Goal: Information Seeking & Learning: Learn about a topic

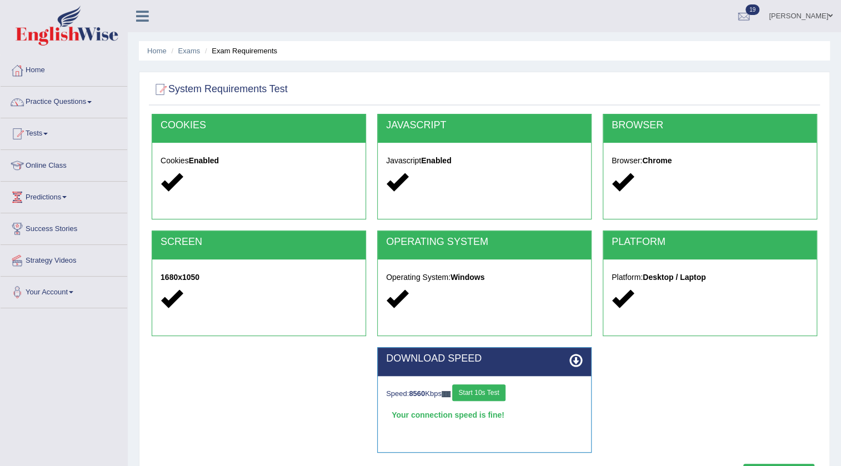
click at [814, 14] on link "Surbhi" at bounding box center [800, 14] width 81 height 29
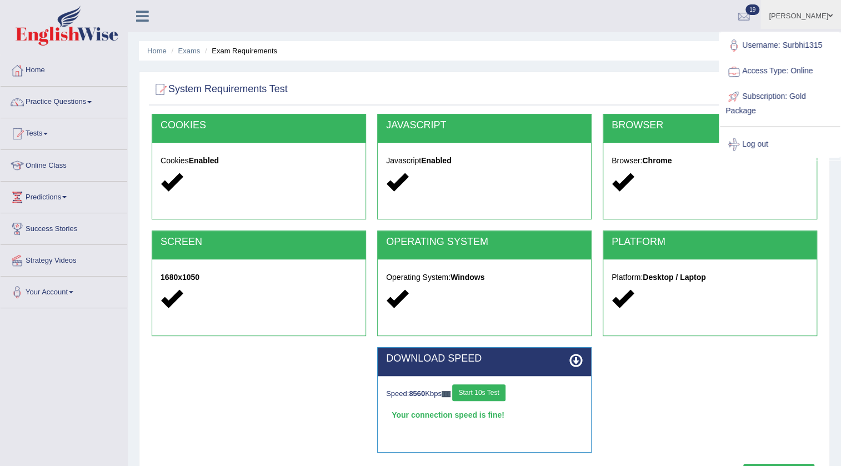
click at [813, 58] on link "Access Type: Online" at bounding box center [780, 71] width 120 height 26
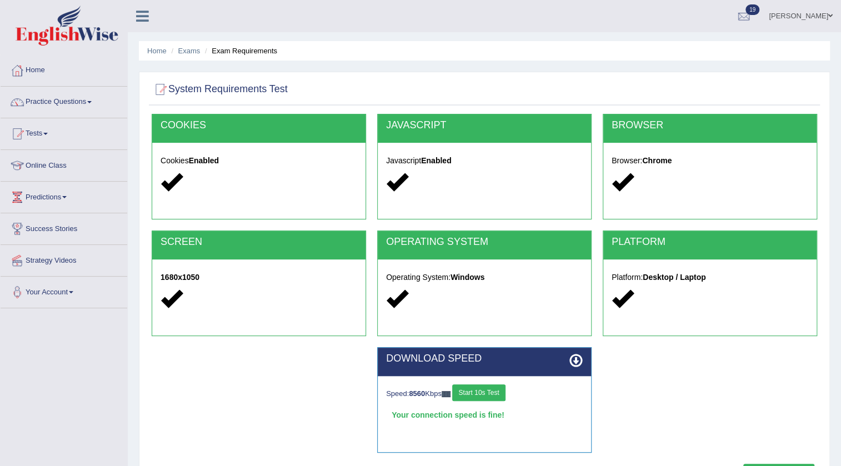
click at [806, 13] on link "Surbhi" at bounding box center [800, 14] width 81 height 29
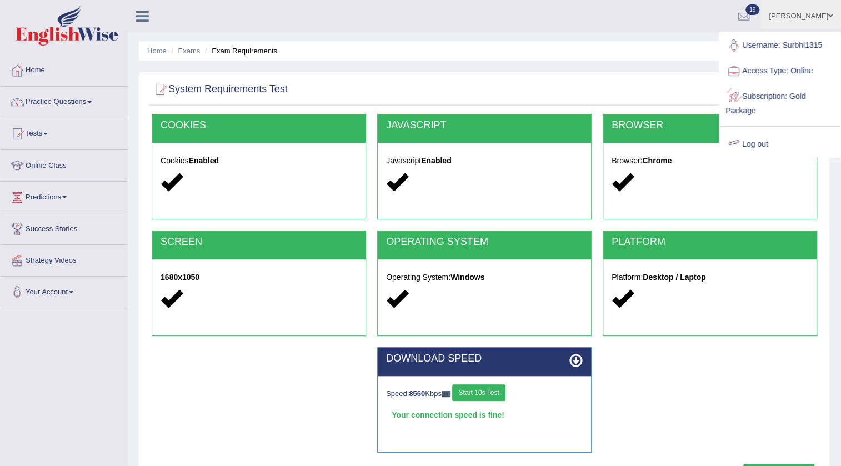
click at [763, 139] on link "Log out" at bounding box center [780, 145] width 120 height 26
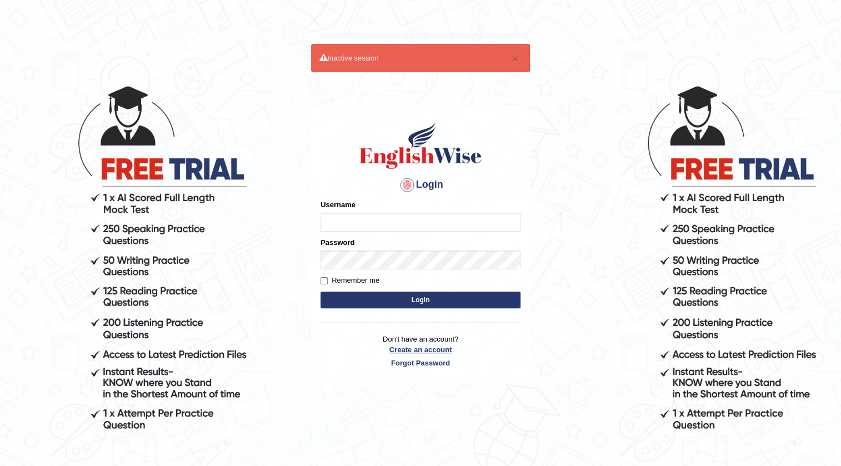
click at [428, 349] on link "Create an account" at bounding box center [420, 349] width 200 height 11
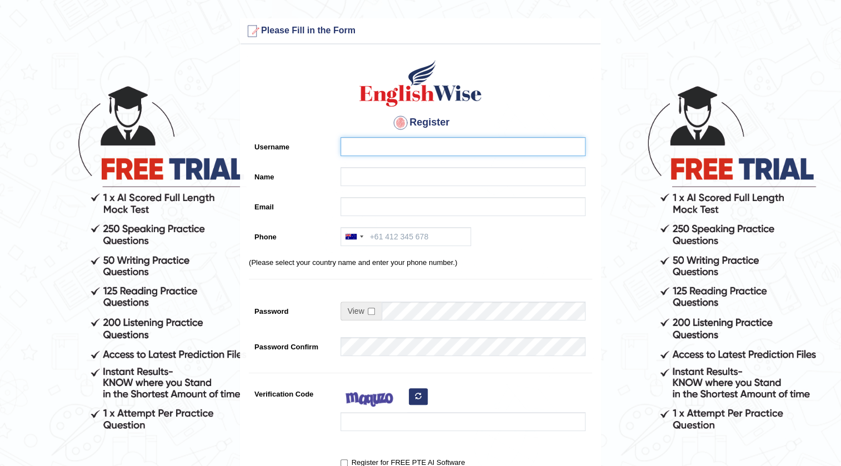
click at [431, 150] on input "Username" at bounding box center [462, 146] width 245 height 19
type input "a"
type input "Aryan"
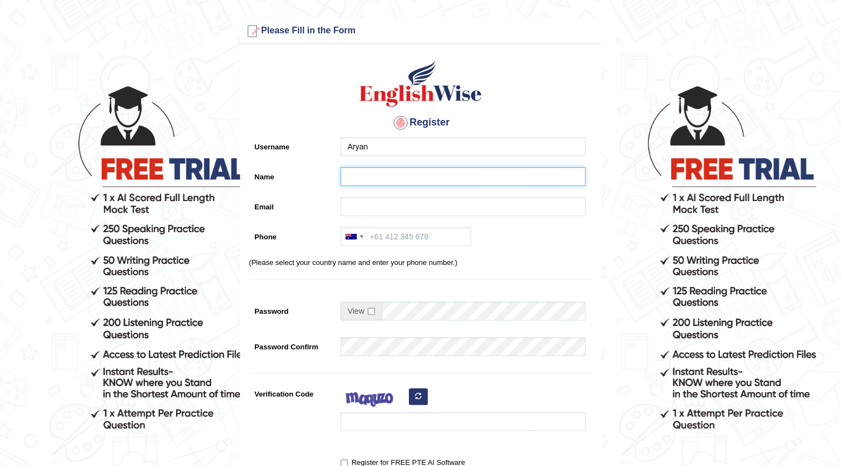
click at [361, 173] on input "Name" at bounding box center [462, 176] width 245 height 19
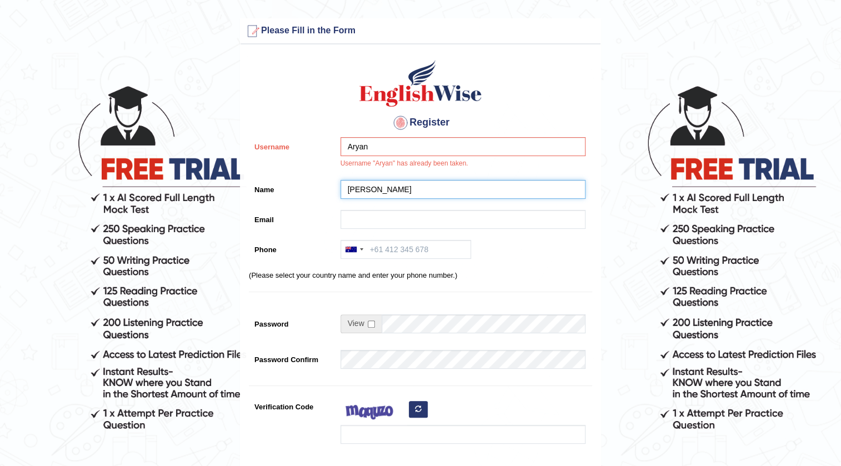
type input "[PERSON_NAME]"
click at [396, 220] on input "Email" at bounding box center [462, 219] width 245 height 19
type input "aryanlodhi04@gmail.com"
click at [414, 241] on input "Phone" at bounding box center [405, 249] width 130 height 19
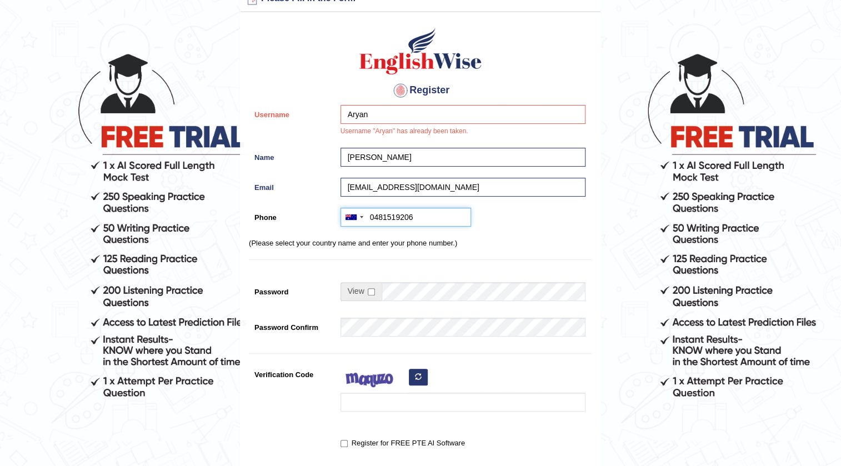
scroll to position [50, 0]
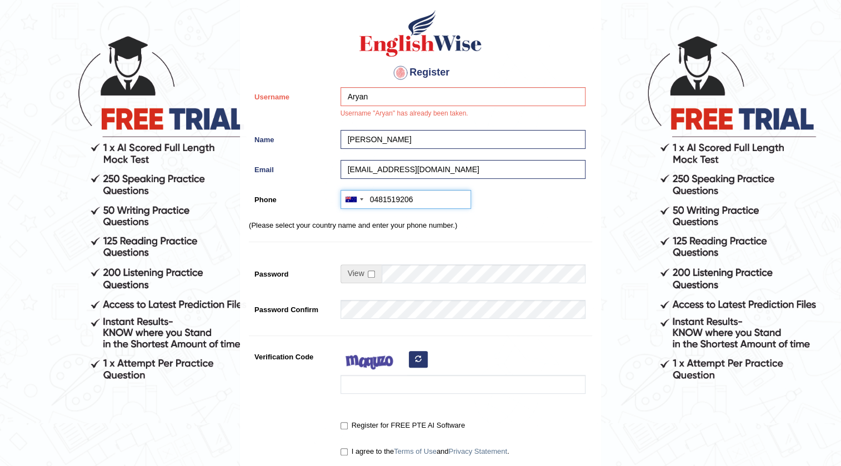
type input "0481519206"
click at [359, 274] on span at bounding box center [360, 273] width 41 height 19
click at [373, 273] on input "checkbox" at bounding box center [371, 273] width 7 height 7
click at [420, 273] on input "Password" at bounding box center [483, 273] width 204 height 19
click at [372, 275] on input "checkbox" at bounding box center [371, 273] width 7 height 7
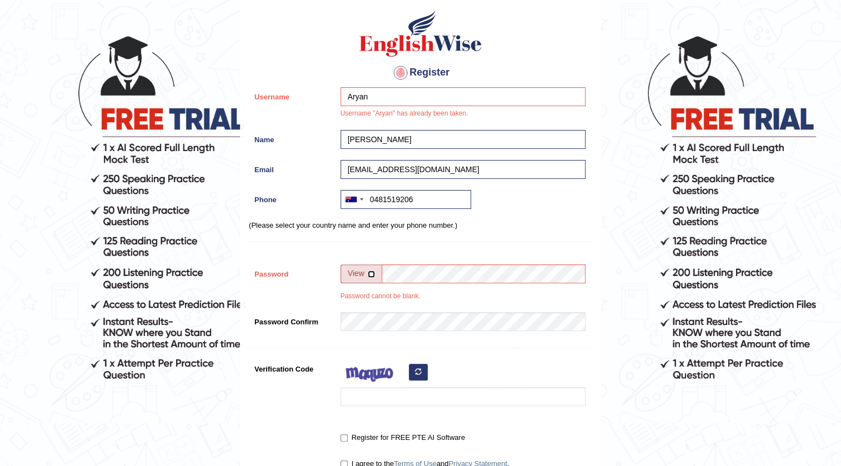
click at [368, 271] on input "checkbox" at bounding box center [371, 273] width 7 height 7
checkbox input "true"
click at [415, 274] on input "Password" at bounding box center [483, 273] width 204 height 19
type input "Aryanlodhi@123"
click at [372, 275] on input "checkbox" at bounding box center [371, 273] width 7 height 7
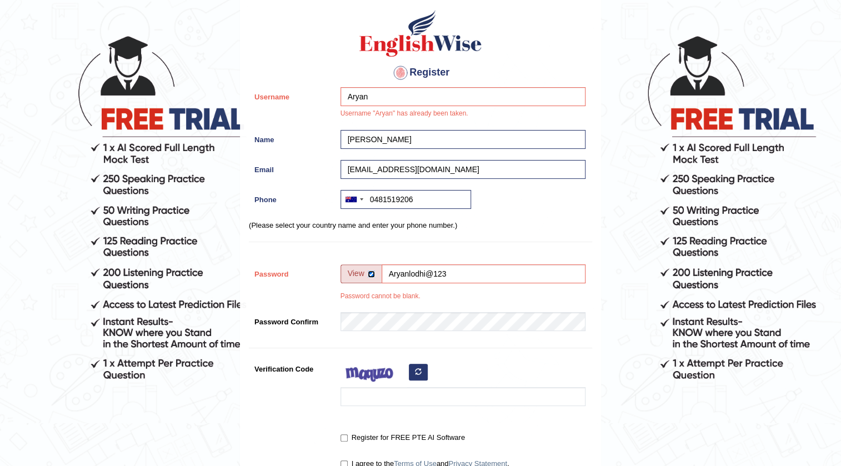
checkbox input "false"
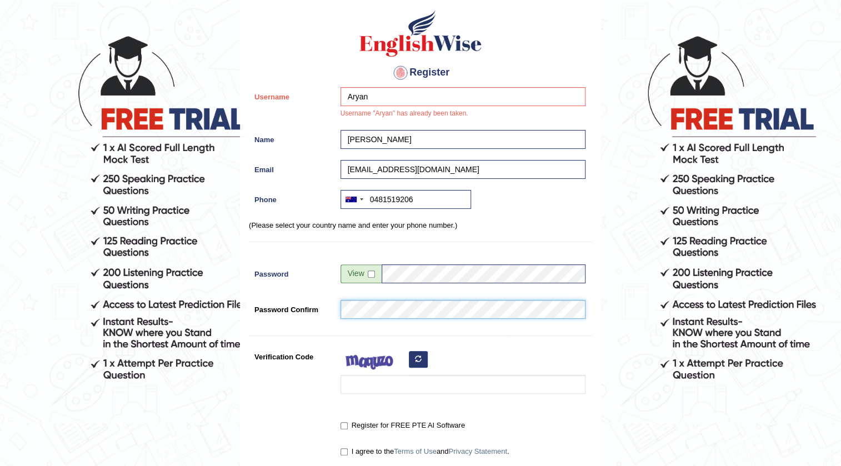
scroll to position [151, 0]
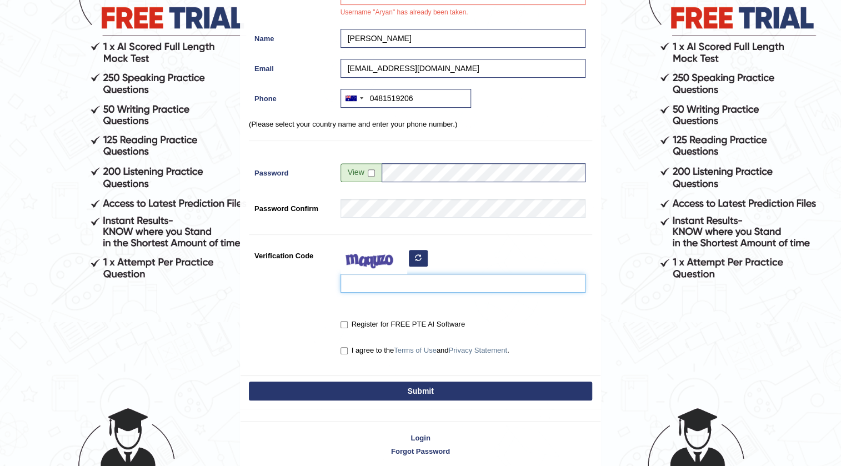
click at [396, 284] on input "Verification Code" at bounding box center [462, 283] width 245 height 19
type input "K"
type input "klgmkm"
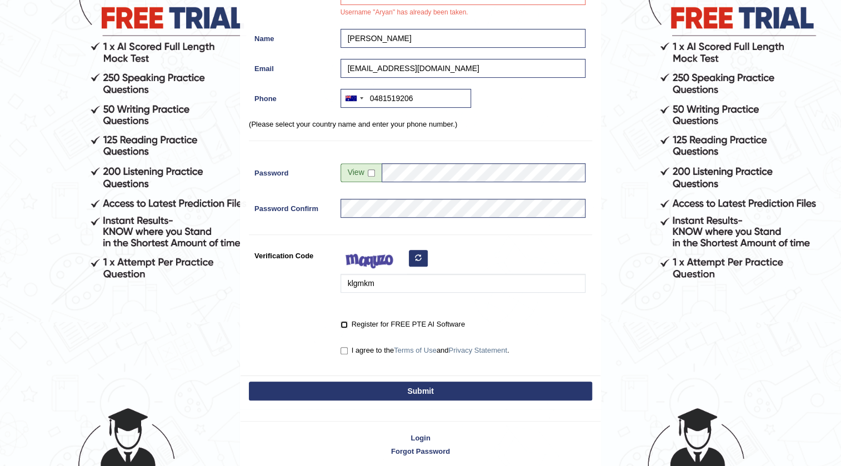
click at [344, 321] on input "Register for FREE PTE AI Software" at bounding box center [343, 324] width 7 height 7
checkbox input "true"
click at [342, 347] on input "I agree to the Terms of Use and Privacy Statement ." at bounding box center [343, 350] width 7 height 7
checkbox input "true"
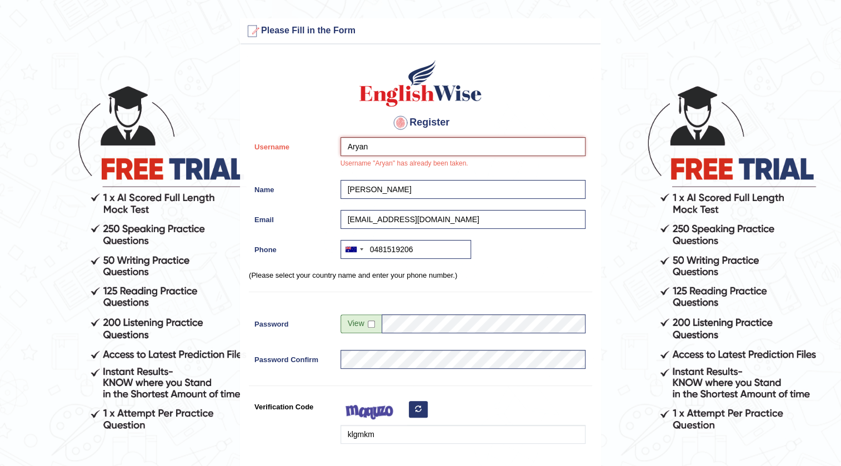
click at [378, 147] on input "Aryan" at bounding box center [462, 146] width 245 height 19
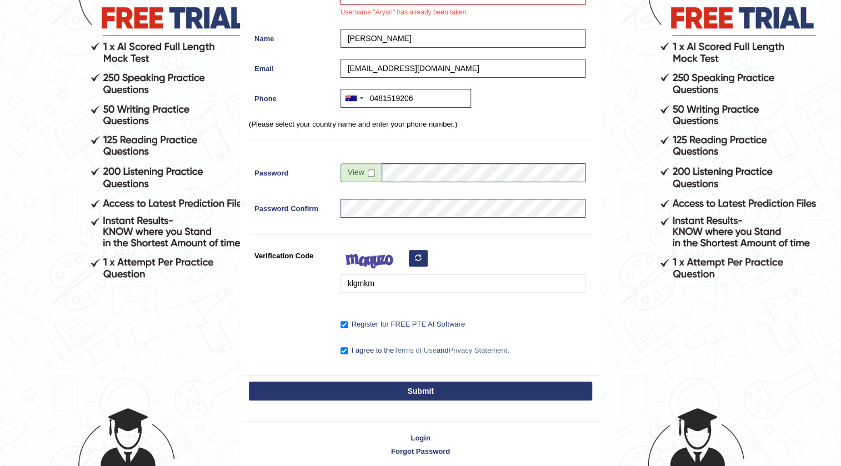
scroll to position [197, 0]
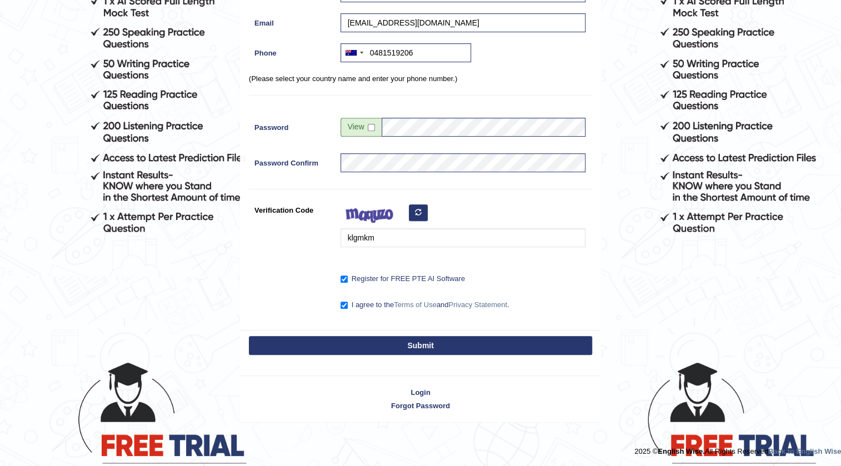
type input "Aryan12"
click at [448, 345] on button "Submit" at bounding box center [420, 345] width 343 height 19
type input "+61481519206"
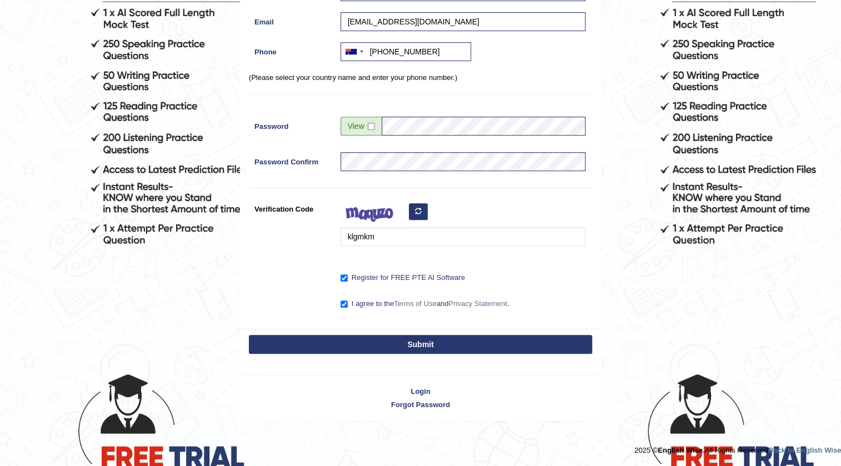
scroll to position [184, 0]
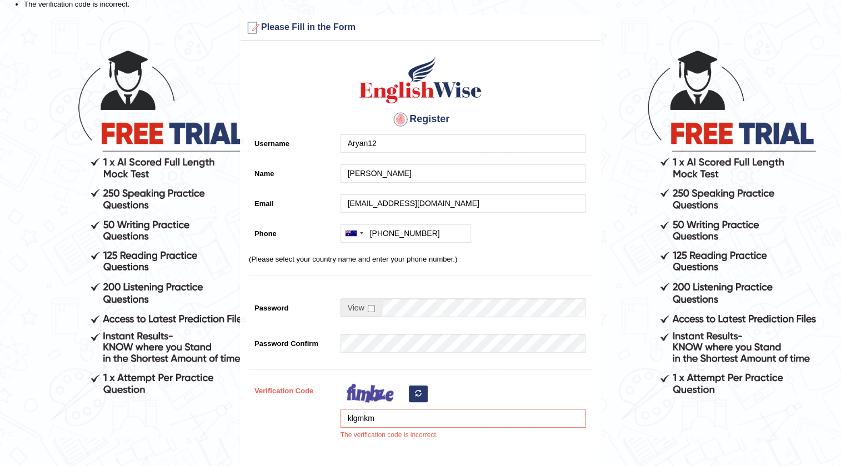
scroll to position [50, 0]
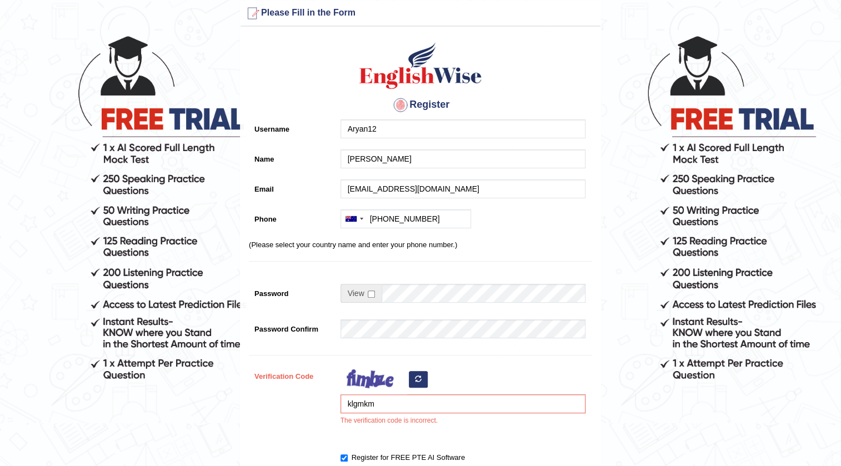
click at [415, 375] on icon "button" at bounding box center [418, 378] width 7 height 7
click at [383, 406] on input "klgmkm" at bounding box center [462, 403] width 245 height 19
type input "k"
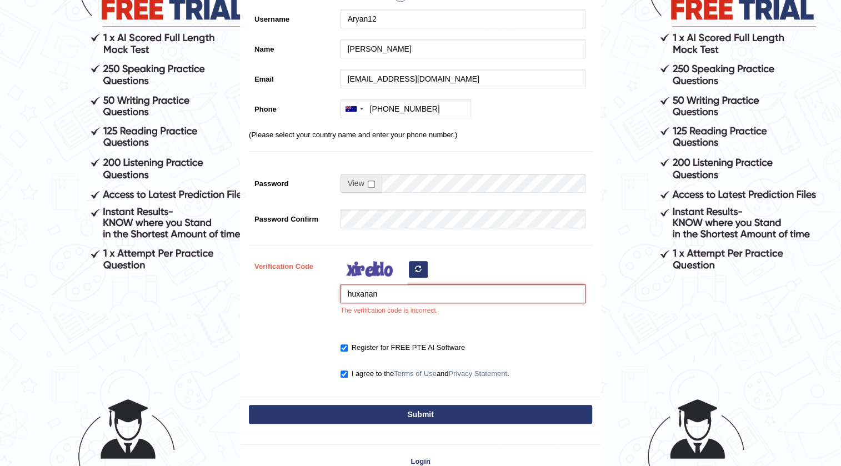
scroll to position [202, 0]
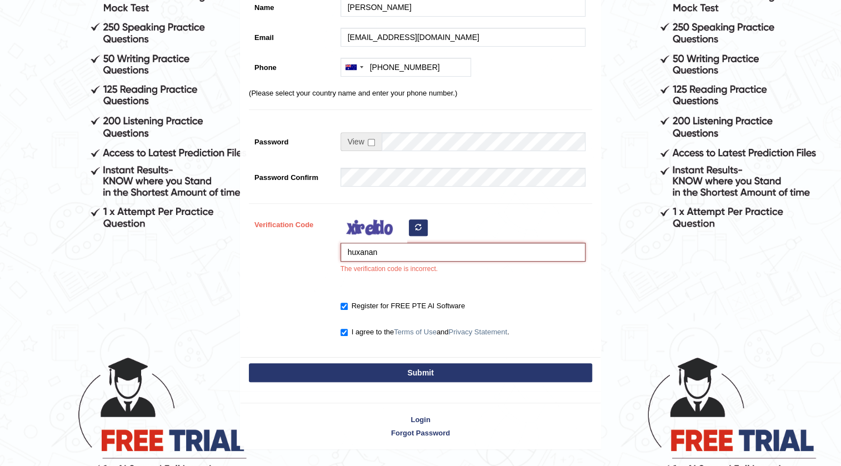
type input "huxanan"
click at [401, 373] on button "Submit" at bounding box center [420, 372] width 343 height 19
type input "+61481519206"
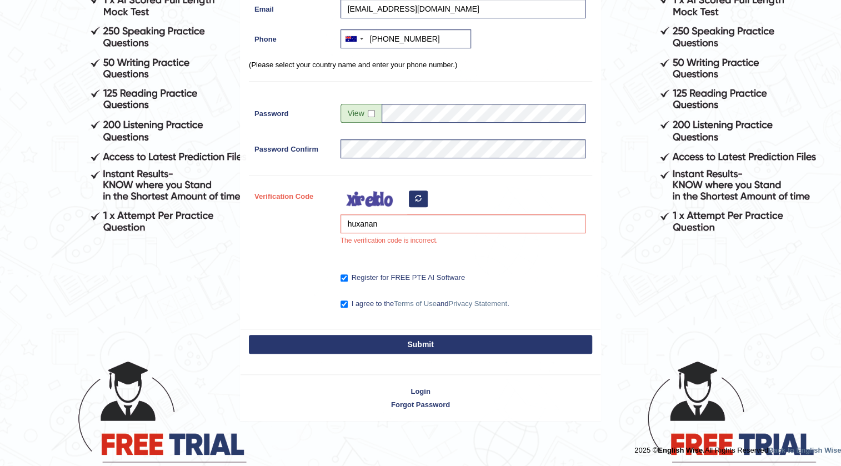
scroll to position [169, 0]
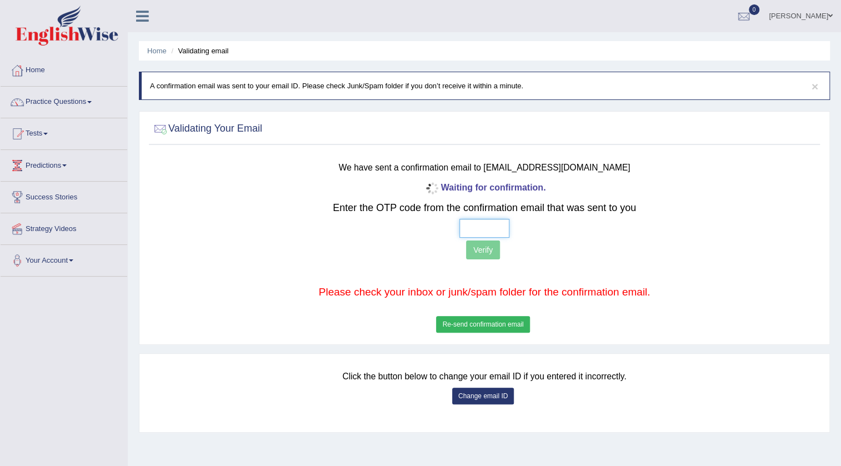
click at [476, 233] on input "text" at bounding box center [484, 228] width 50 height 19
click at [455, 323] on button "Re-send confirmation email" at bounding box center [482, 324] width 93 height 17
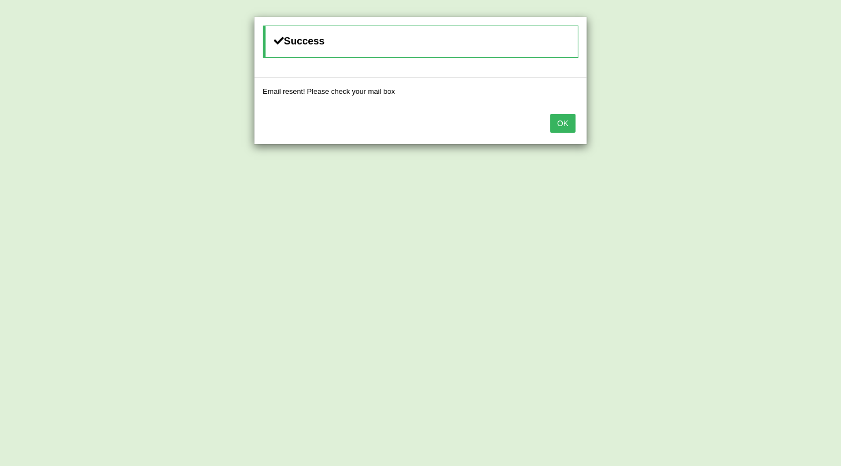
click at [566, 116] on button "OK" at bounding box center [563, 123] width 26 height 19
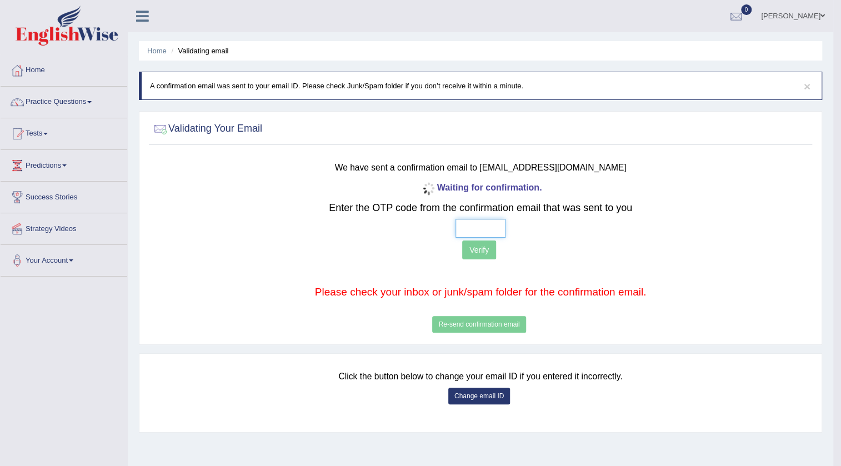
click at [474, 227] on input "text" at bounding box center [480, 228] width 50 height 19
type input "3 6 4 2"
click at [481, 248] on button "Verify" at bounding box center [479, 249] width 34 height 19
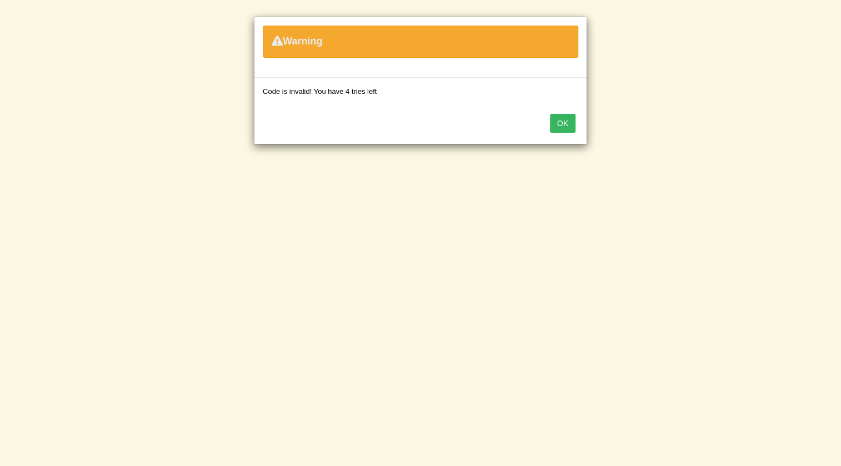
click at [569, 123] on button "OK" at bounding box center [563, 123] width 26 height 19
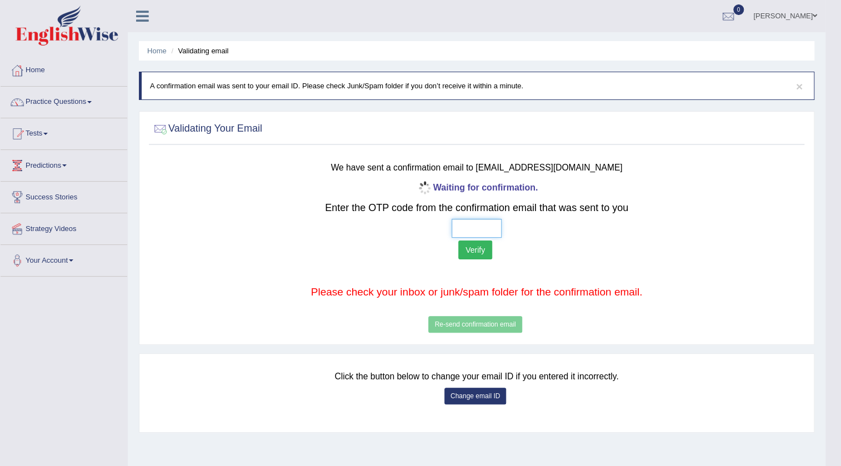
click at [481, 228] on input "text" at bounding box center [476, 228] width 50 height 19
type input "8 7 9 6"
click at [471, 249] on button "Verify" at bounding box center [475, 249] width 34 height 19
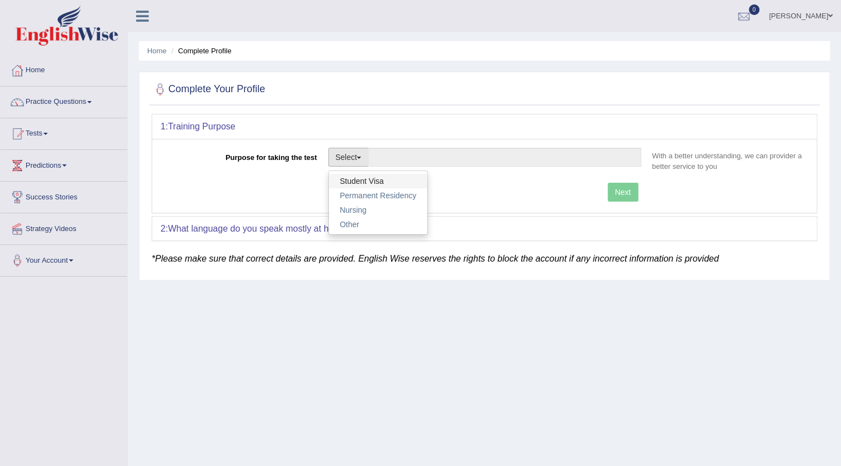
click at [357, 186] on link "Student Visa" at bounding box center [378, 181] width 99 height 14
type input "Student Visa"
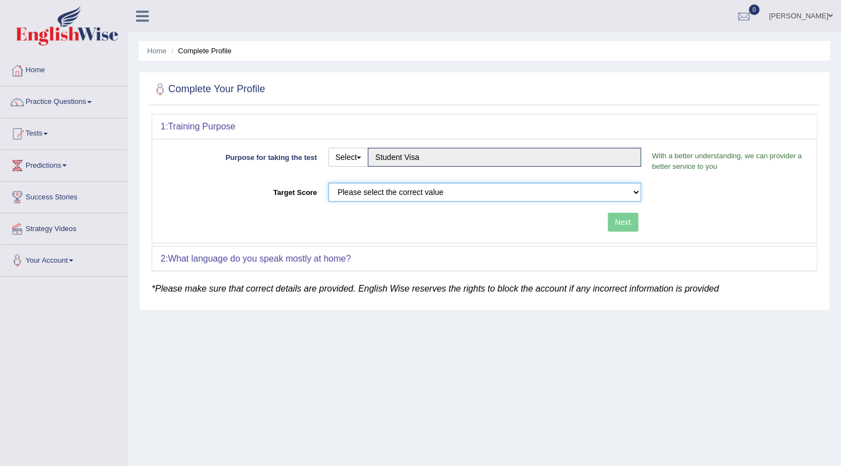
click at [374, 192] on select "Please select the correct value 50 (6 bands) 58 (6.5 bands) 65 (7 bands) 79 (8 …" at bounding box center [484, 192] width 313 height 19
select select "58"
click at [328, 183] on select "Please select the correct value 50 (6 bands) 58 (6.5 bands) 65 (7 bands) 79 (8 …" at bounding box center [484, 192] width 313 height 19
click at [629, 224] on button "Next" at bounding box center [623, 222] width 31 height 19
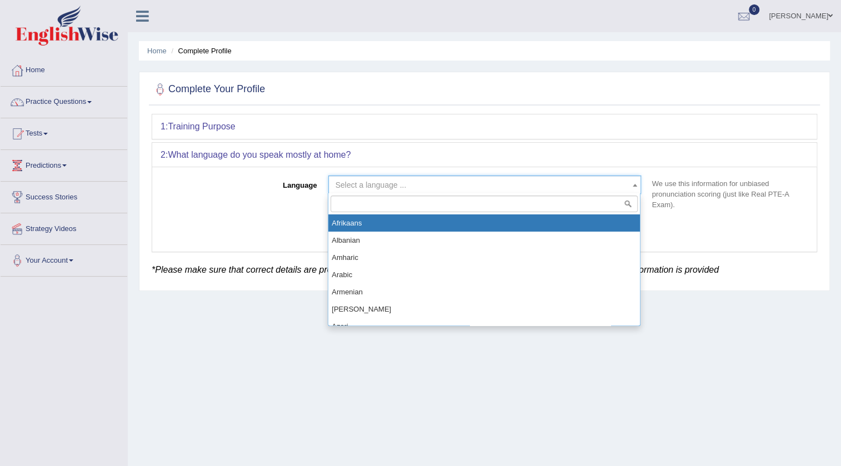
click at [488, 180] on span "Select a language ..." at bounding box center [481, 184] width 292 height 11
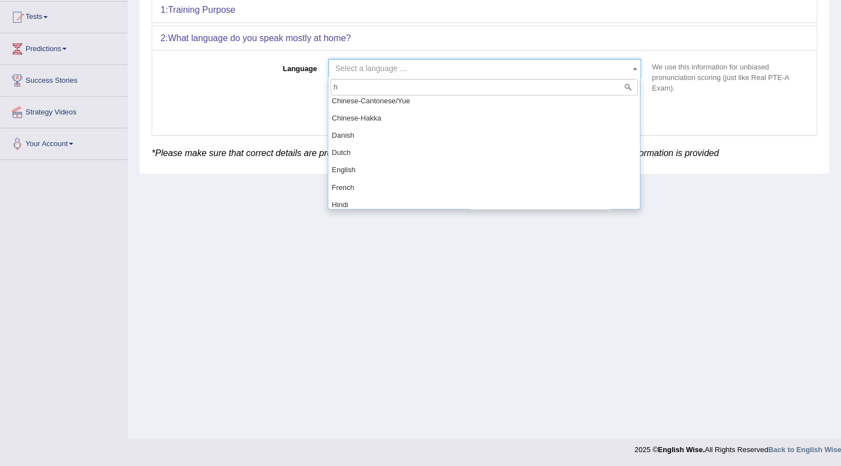
scroll to position [151, 0]
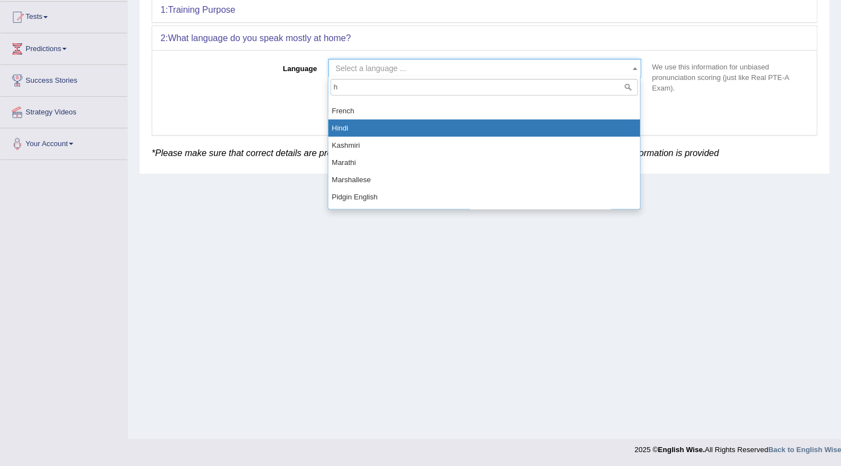
type input "h"
select select "Hindi"
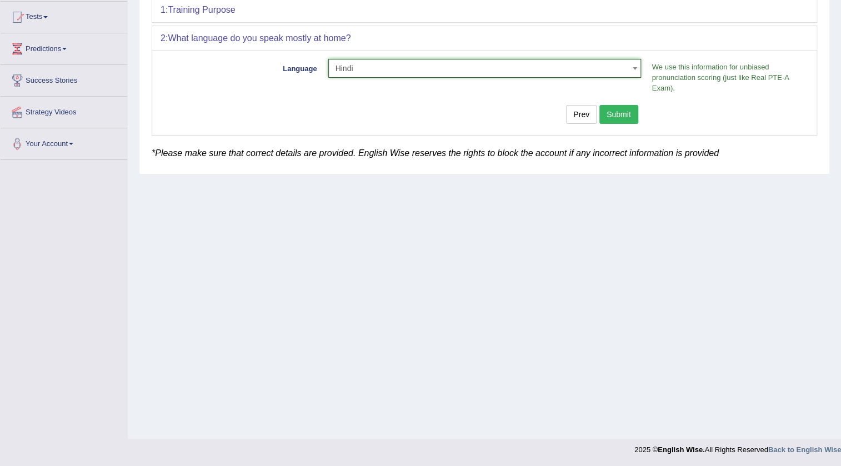
click at [620, 117] on button "Submit" at bounding box center [618, 114] width 39 height 19
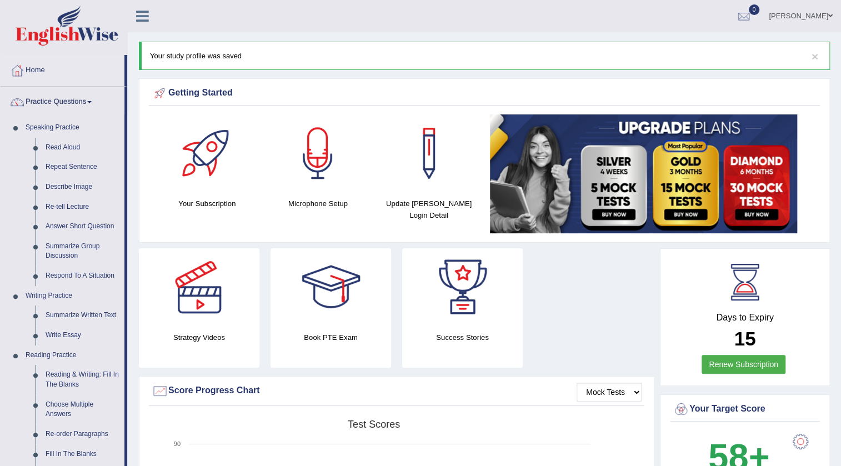
click at [76, 91] on link "Practice Questions" at bounding box center [63, 101] width 124 height 28
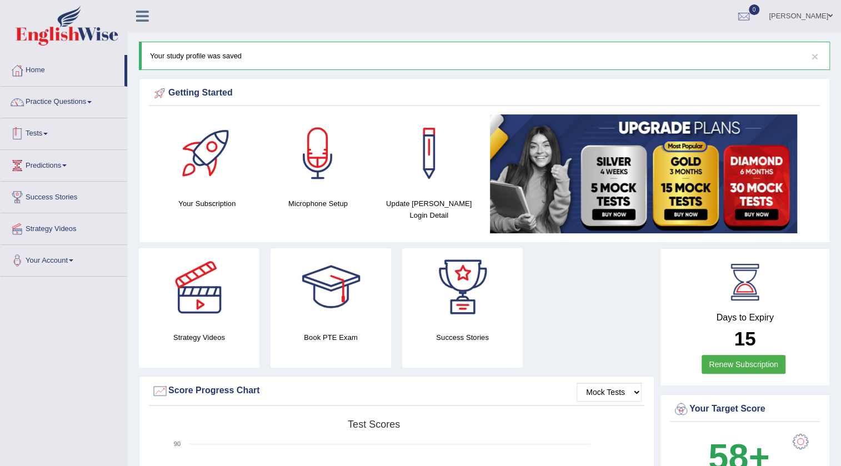
click at [49, 128] on link "Tests" at bounding box center [64, 132] width 127 height 28
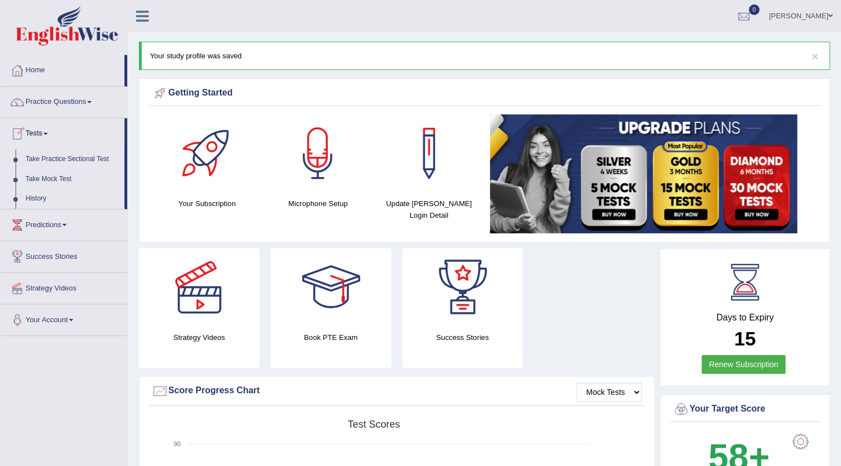
click at [49, 128] on link "Tests" at bounding box center [63, 132] width 124 height 28
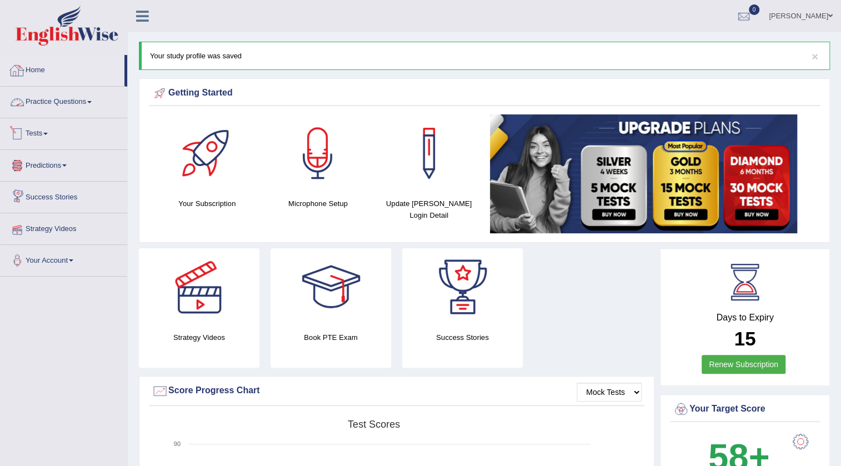
click at [48, 77] on link "Home" at bounding box center [63, 69] width 124 height 28
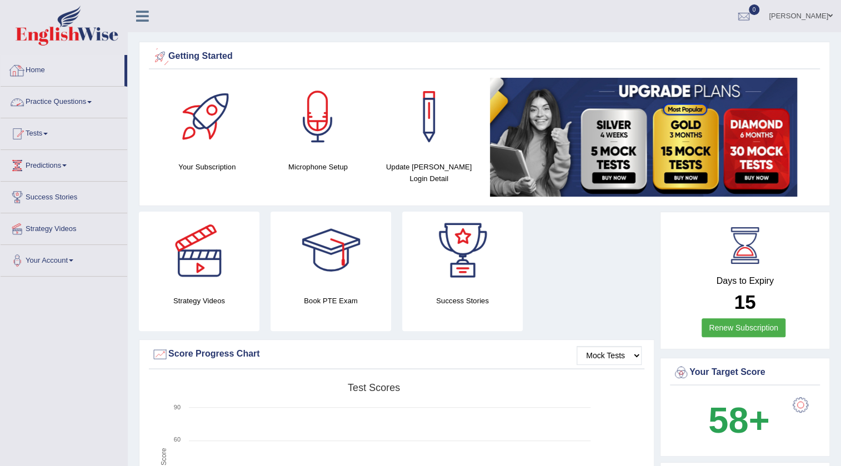
click at [78, 109] on link "Practice Questions" at bounding box center [64, 101] width 127 height 28
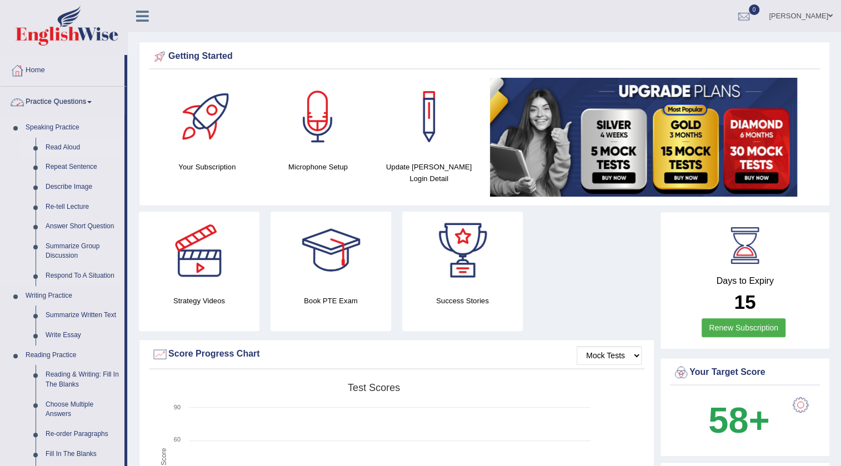
click at [62, 145] on link "Read Aloud" at bounding box center [83, 148] width 84 height 20
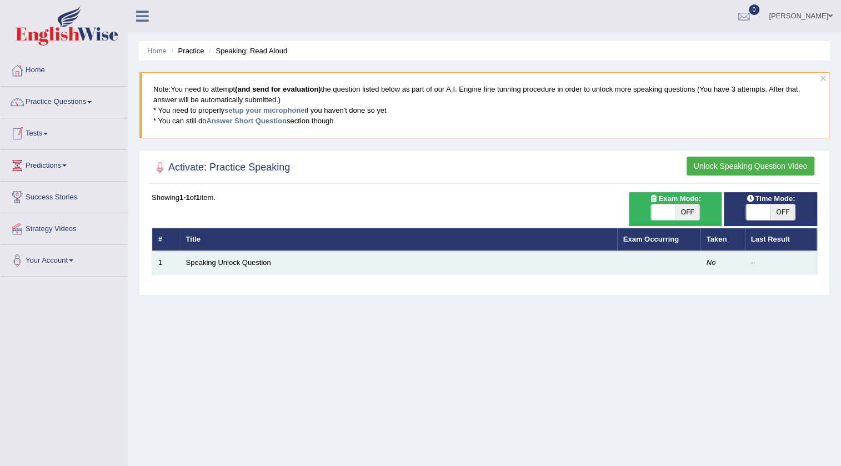
click at [219, 267] on td "Speaking Unlock Question" at bounding box center [398, 262] width 437 height 23
click at [221, 264] on link "Speaking Unlock Question" at bounding box center [228, 262] width 85 height 8
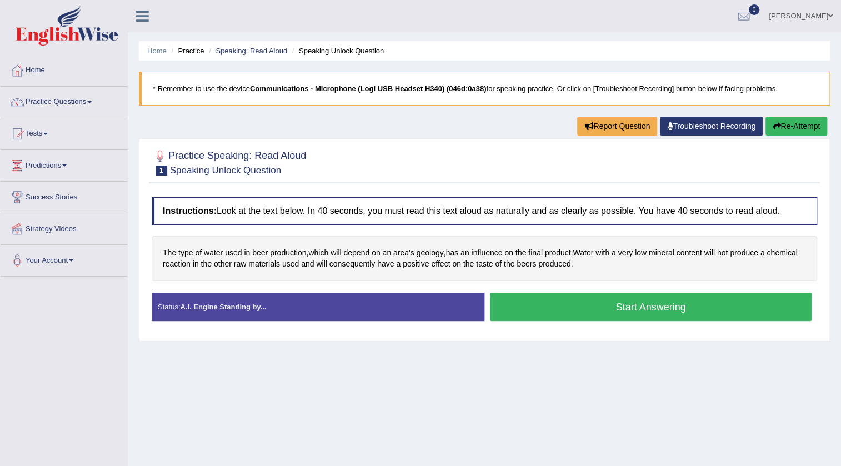
click at [544, 305] on button "Start Answering" at bounding box center [651, 307] width 322 height 28
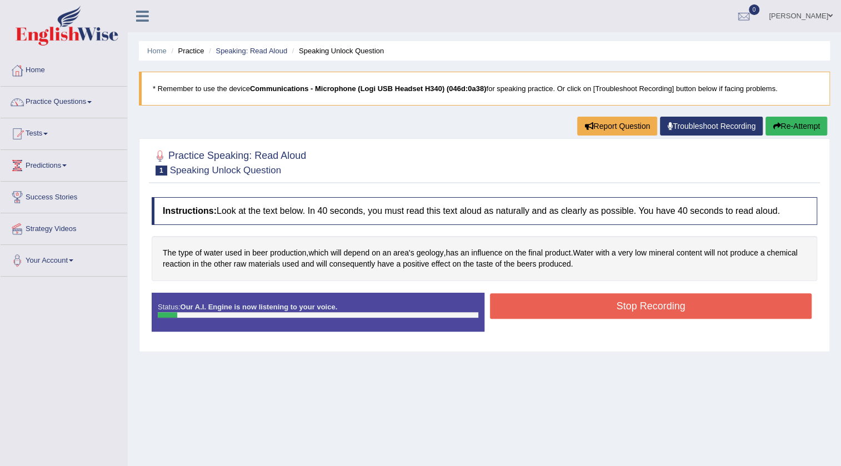
click at [544, 305] on button "Stop Recording" at bounding box center [651, 306] width 322 height 26
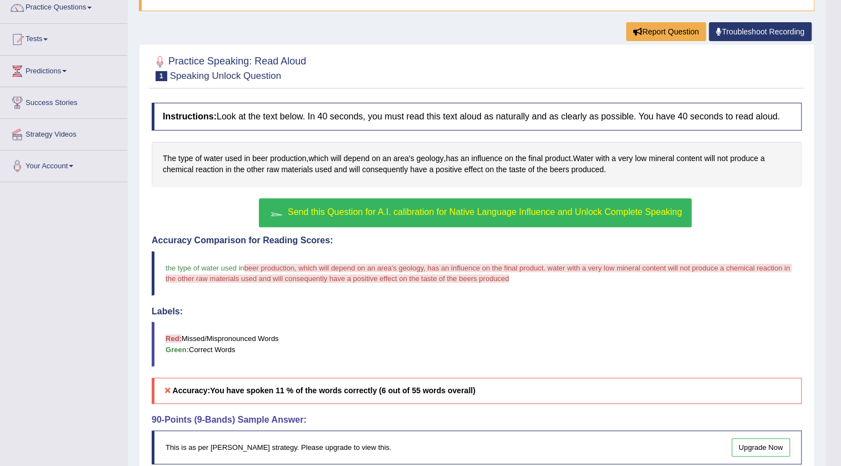
scroll to position [150, 0]
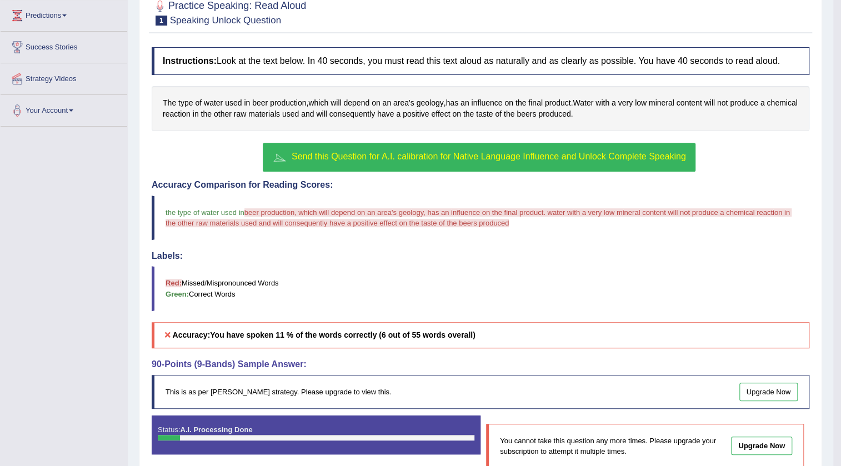
click at [519, 157] on span "Send this Question for A.I. calibration for Native Language Influence and Unloc…" at bounding box center [489, 156] width 394 height 9
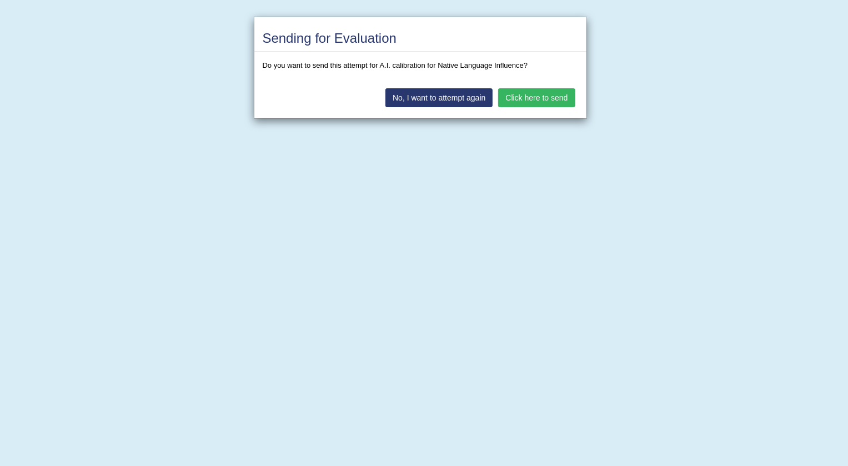
click at [549, 105] on button "Click here to send" at bounding box center [536, 97] width 77 height 19
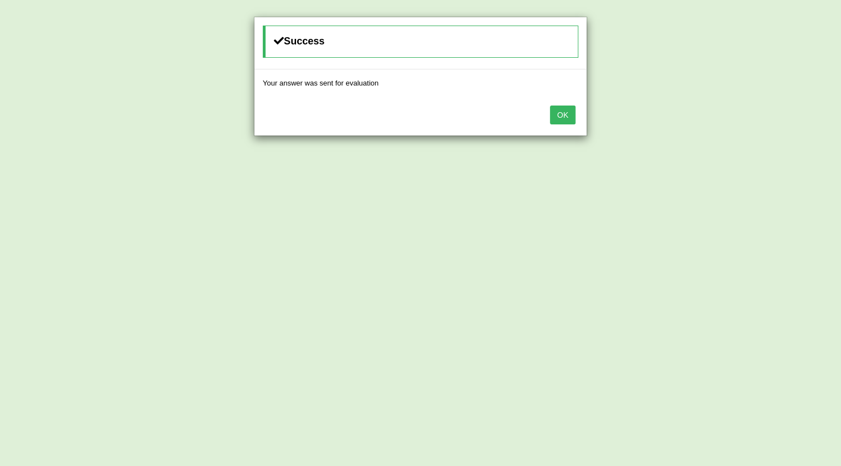
click at [566, 122] on button "OK" at bounding box center [563, 115] width 26 height 19
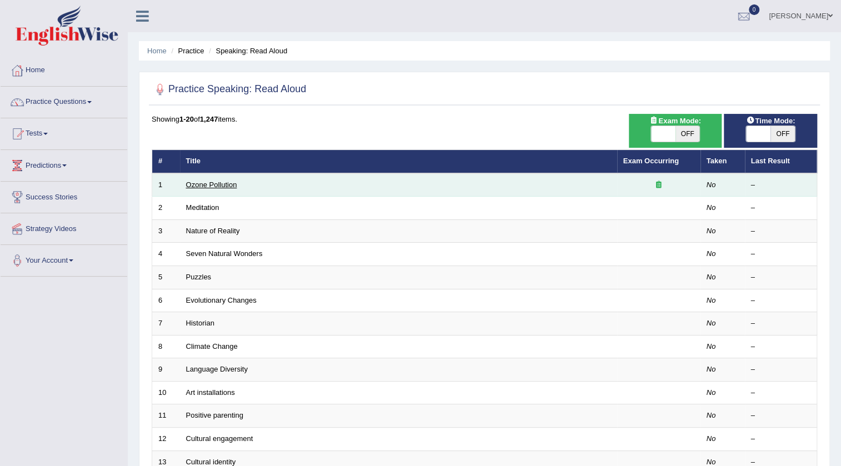
click at [217, 188] on link "Ozone Pollution" at bounding box center [211, 184] width 51 height 8
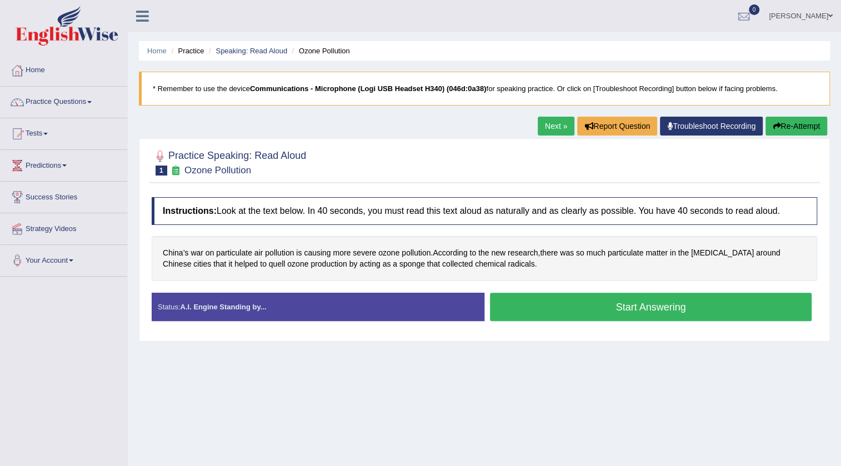
click at [672, 312] on button "Start Answering" at bounding box center [651, 307] width 322 height 28
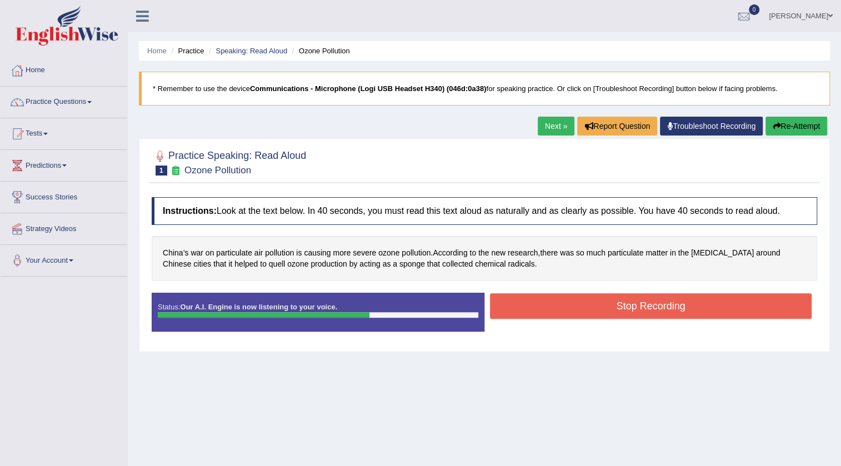
click at [590, 301] on button "Stop Recording" at bounding box center [651, 306] width 322 height 26
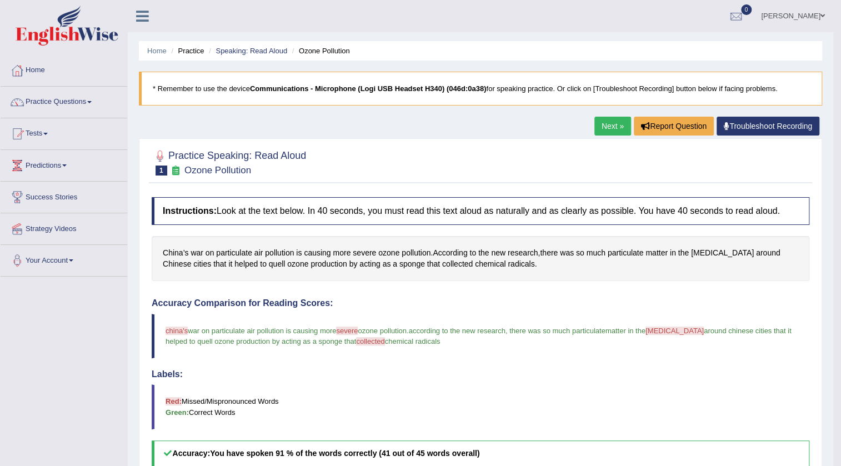
click at [613, 123] on link "Next »" at bounding box center [612, 126] width 37 height 19
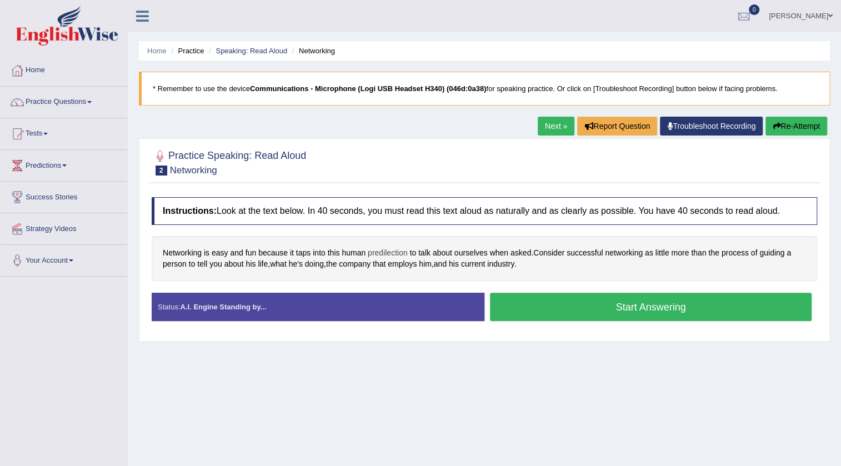
click at [387, 254] on span "predilection" at bounding box center [388, 253] width 40 height 12
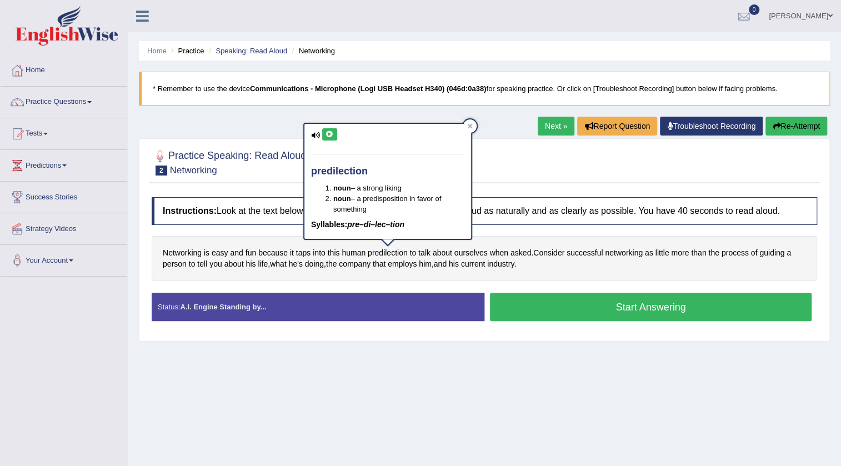
click at [333, 138] on button at bounding box center [329, 134] width 15 height 12
click at [471, 124] on icon at bounding box center [469, 126] width 5 height 5
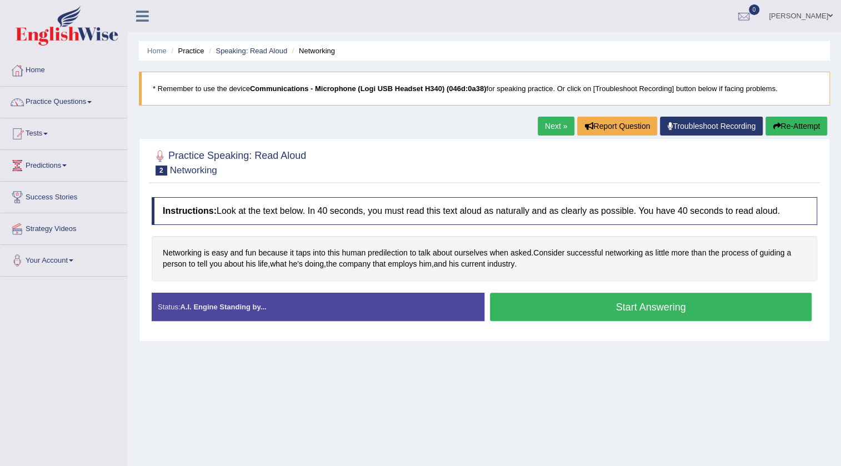
click at [594, 302] on button "Start Answering" at bounding box center [651, 307] width 322 height 28
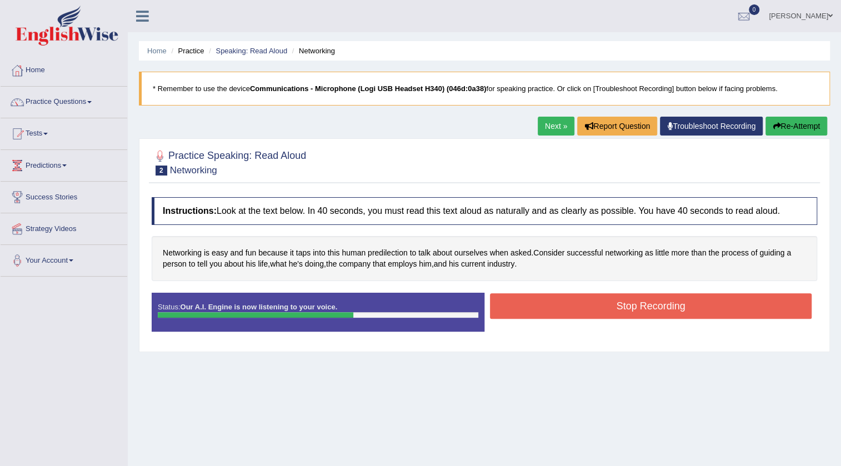
click at [608, 304] on button "Stop Recording" at bounding box center [651, 306] width 322 height 26
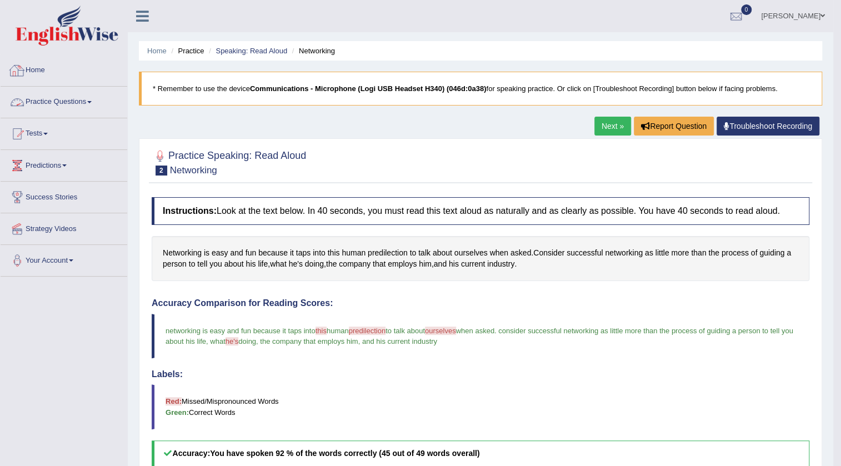
click at [52, 105] on link "Practice Questions" at bounding box center [64, 101] width 127 height 28
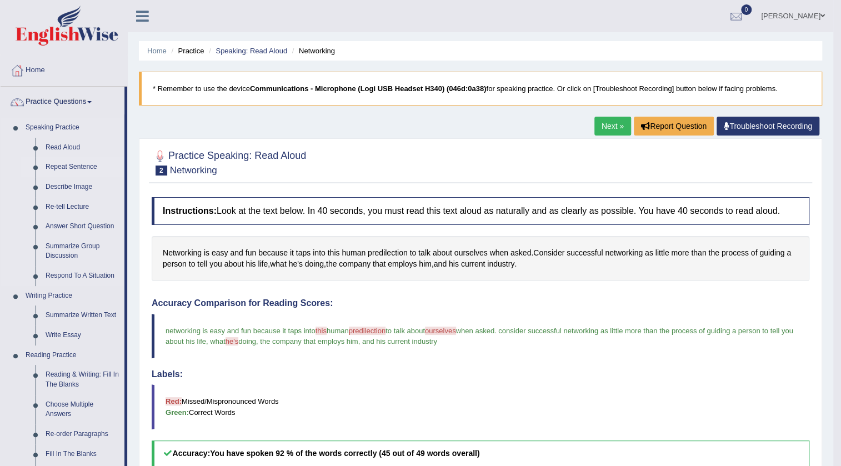
click at [61, 165] on link "Repeat Sentence" at bounding box center [83, 167] width 84 height 20
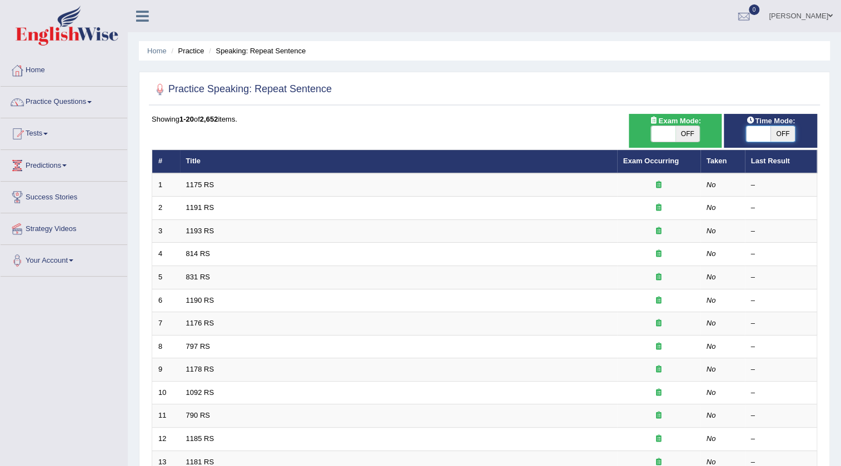
click at [769, 128] on span at bounding box center [758, 134] width 24 height 16
checkbox input "true"
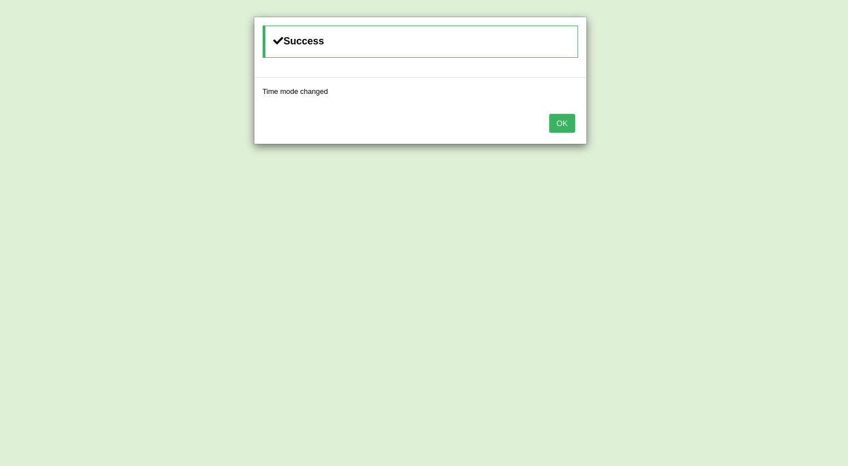
click at [566, 127] on button "OK" at bounding box center [562, 123] width 26 height 19
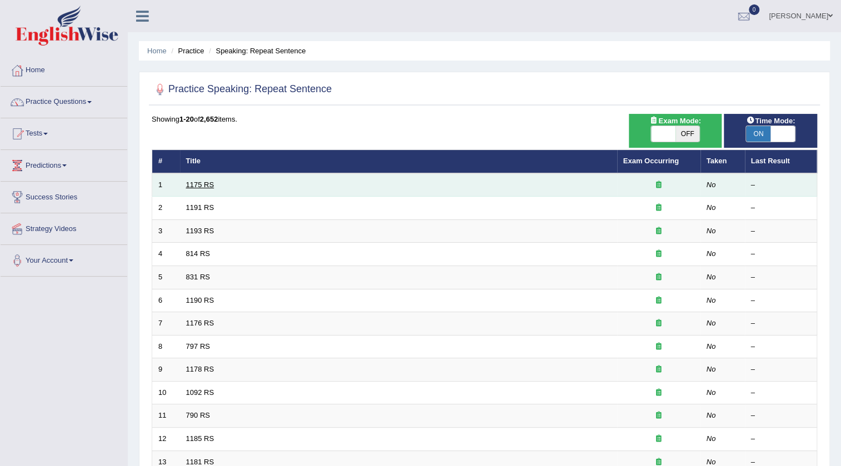
click at [202, 185] on link "1175 RS" at bounding box center [200, 184] width 28 height 8
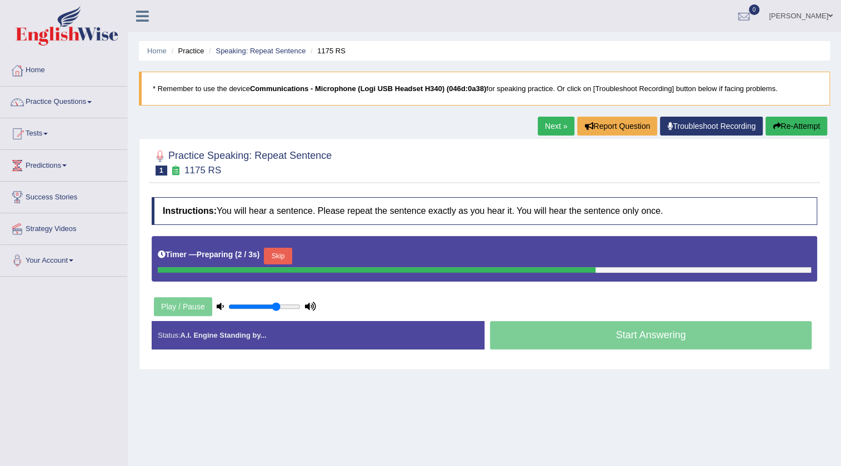
type input "0.7"
click at [277, 305] on input "range" at bounding box center [264, 306] width 72 height 9
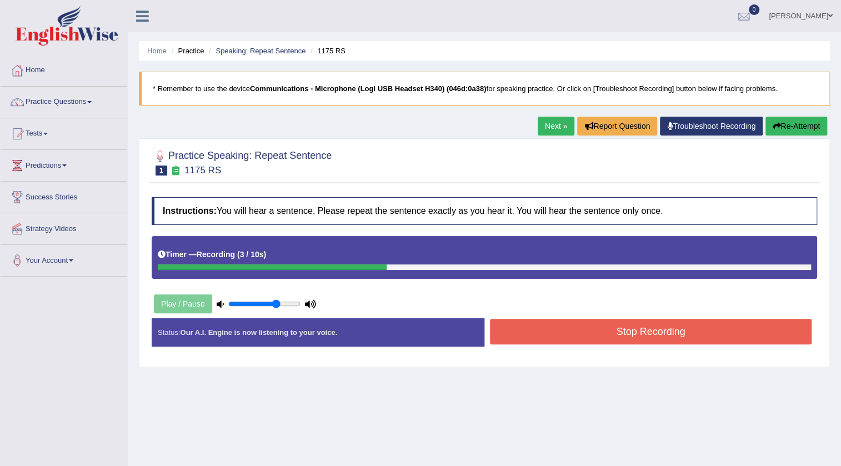
click at [543, 338] on button "Stop Recording" at bounding box center [651, 332] width 322 height 26
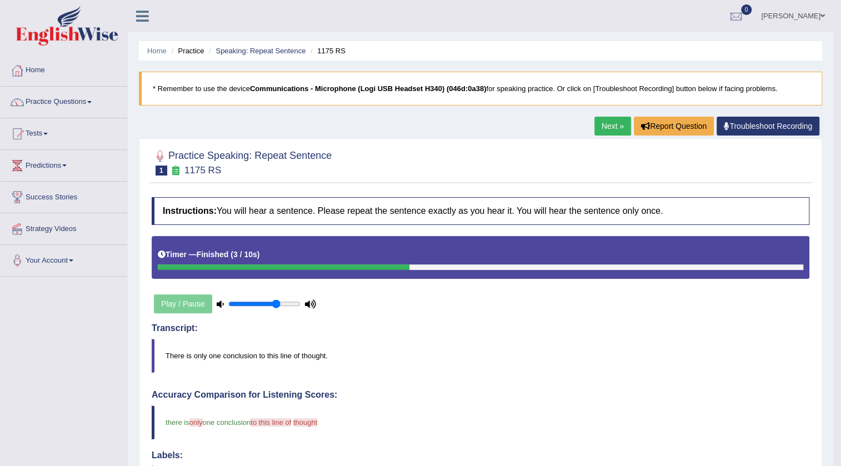
click at [604, 129] on link "Next »" at bounding box center [612, 126] width 37 height 19
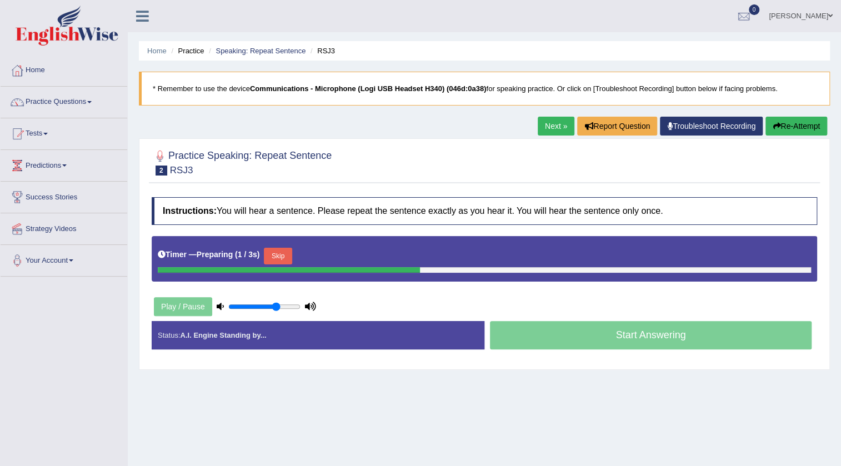
click at [287, 254] on button "Skip" at bounding box center [278, 256] width 28 height 17
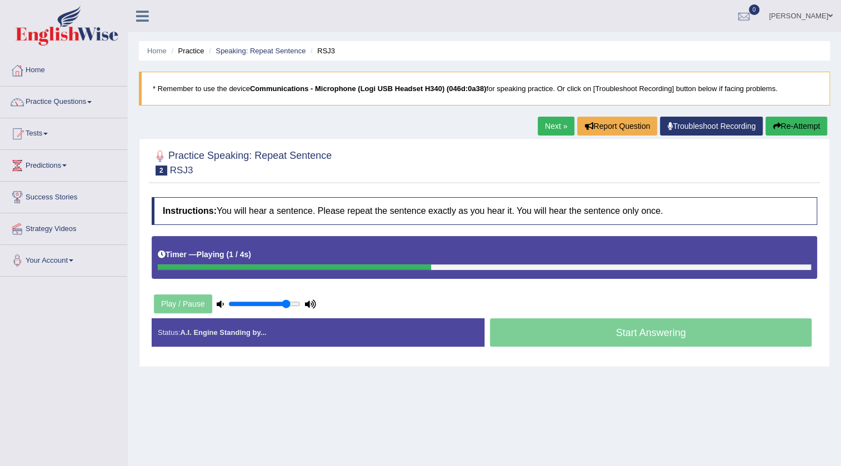
type input "0.85"
click at [287, 301] on input "range" at bounding box center [264, 303] width 72 height 9
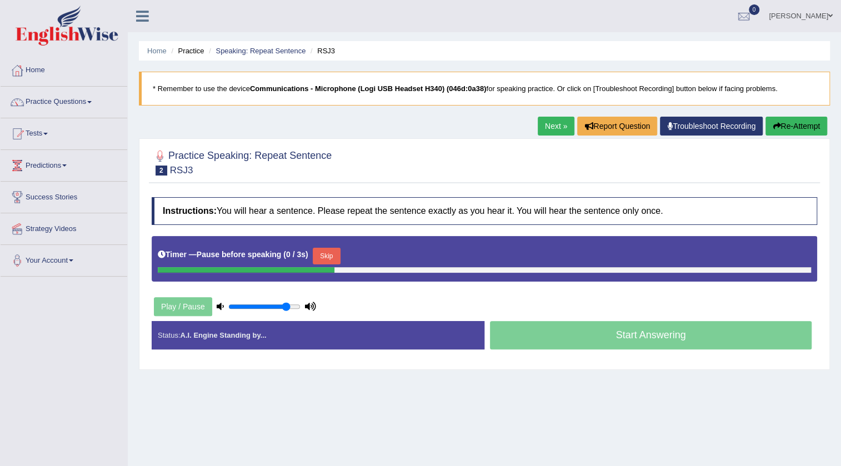
click at [330, 252] on button "Skip" at bounding box center [327, 256] width 28 height 17
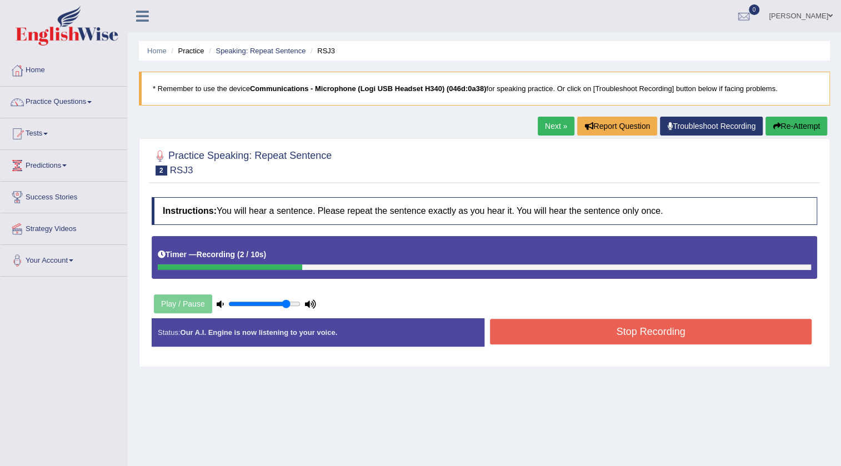
click at [599, 339] on button "Stop Recording" at bounding box center [651, 332] width 322 height 26
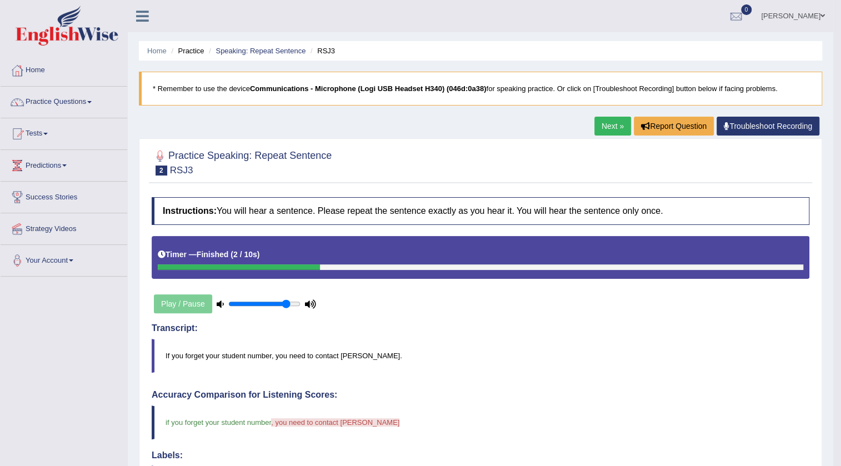
click at [609, 121] on link "Next »" at bounding box center [612, 126] width 37 height 19
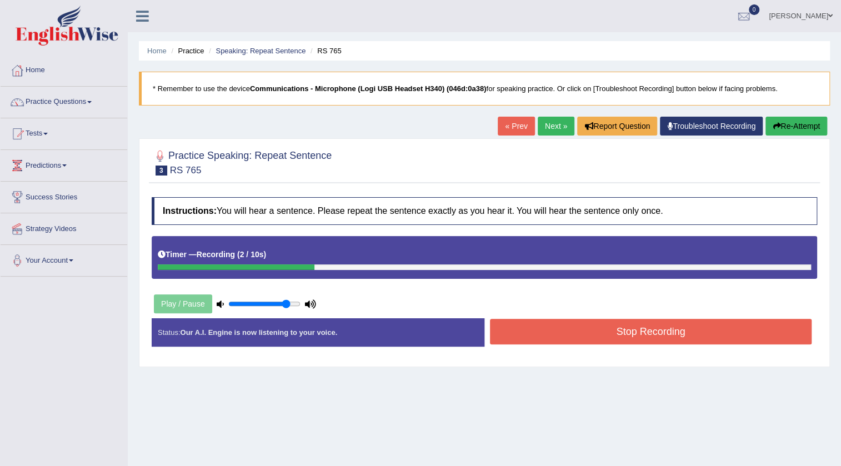
click at [543, 339] on button "Stop Recording" at bounding box center [651, 332] width 322 height 26
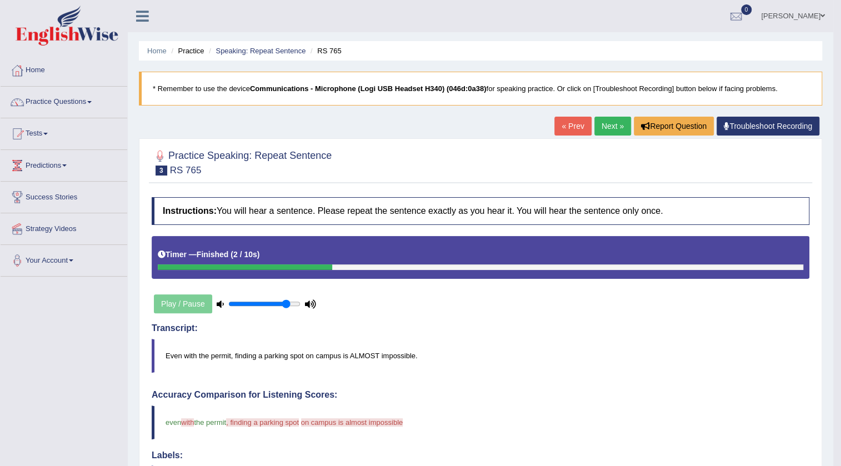
click at [597, 124] on link "Next »" at bounding box center [612, 126] width 37 height 19
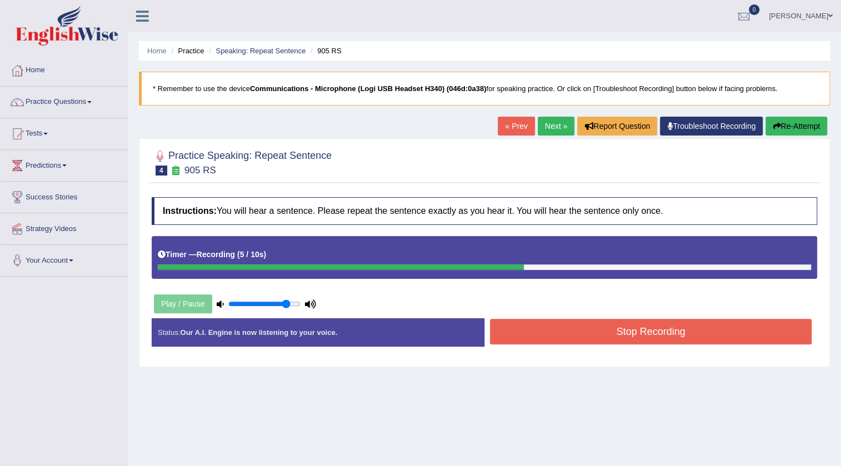
click at [793, 126] on button "Re-Attempt" at bounding box center [796, 126] width 62 height 19
click at [543, 338] on button "Stop Recording" at bounding box center [651, 332] width 322 height 26
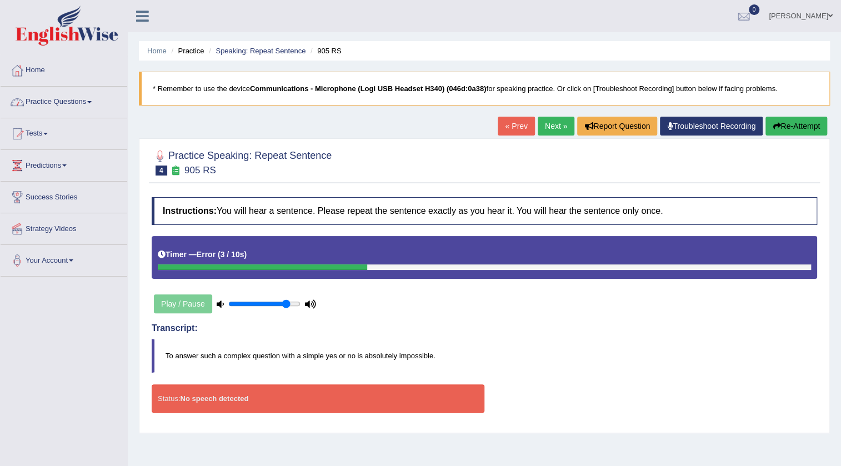
click at [73, 97] on link "Practice Questions" at bounding box center [64, 101] width 127 height 28
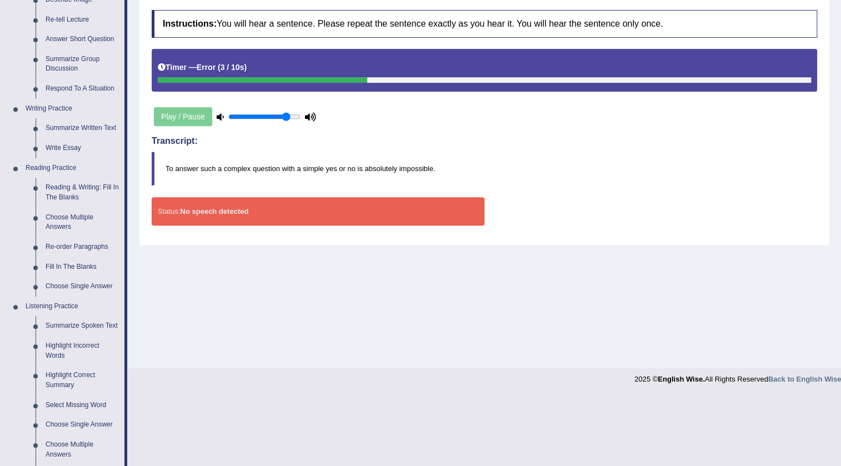
scroll to position [252, 0]
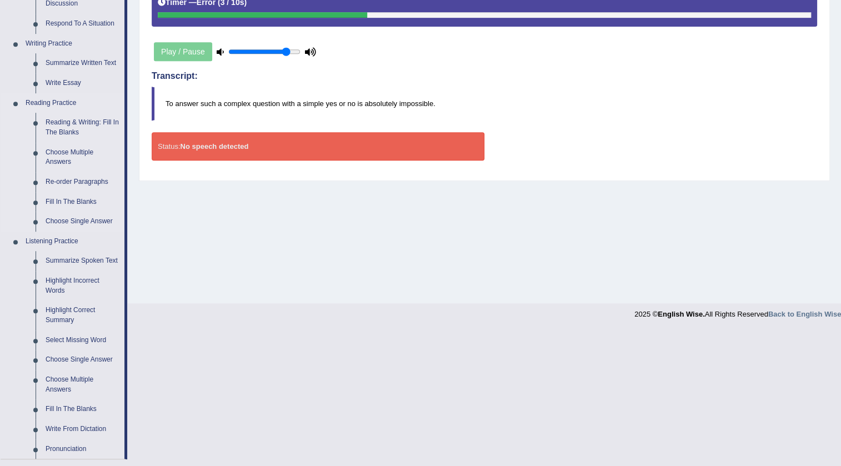
click at [87, 111] on link "Reading Practice" at bounding box center [73, 103] width 104 height 20
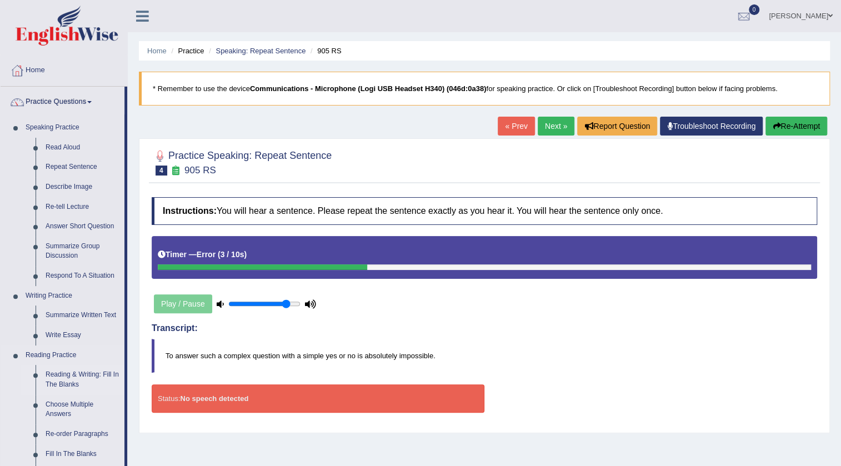
click at [64, 380] on link "Reading & Writing: Fill In The Blanks" at bounding box center [83, 379] width 84 height 29
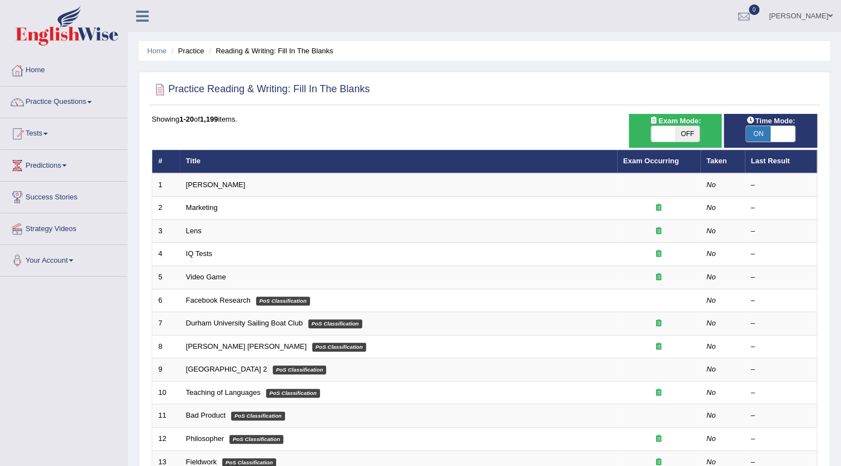
click at [769, 129] on span "ON" at bounding box center [758, 134] width 24 height 16
checkbox input "false"
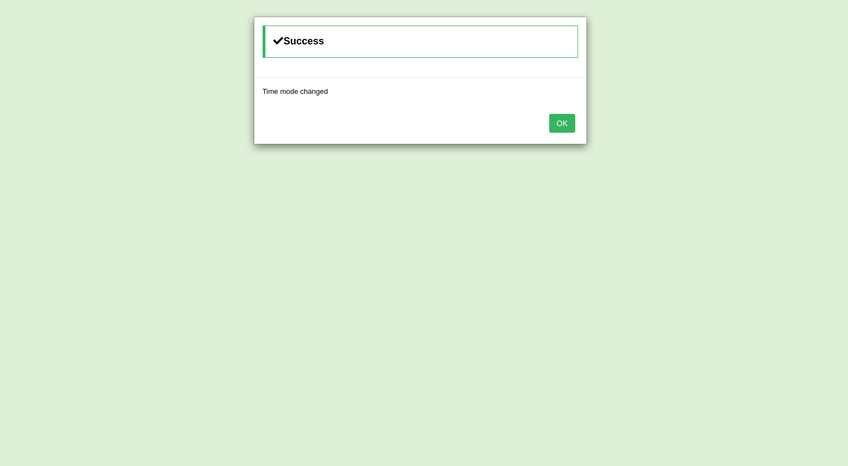
click at [569, 127] on button "OK" at bounding box center [562, 123] width 26 height 19
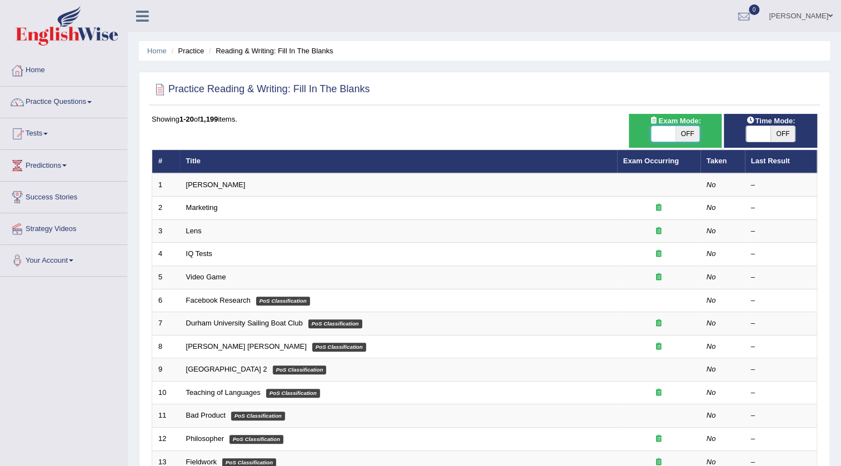
click at [667, 139] on span at bounding box center [663, 134] width 24 height 16
click at [656, 138] on span at bounding box center [663, 134] width 24 height 16
checkbox input "true"
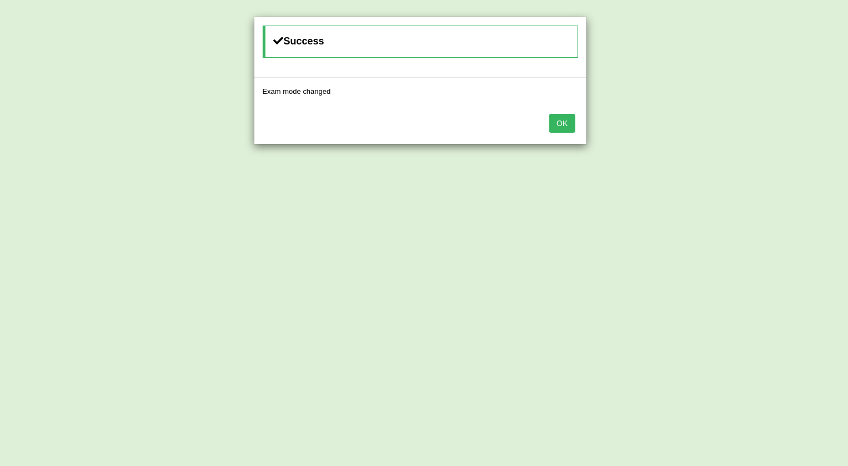
click at [565, 124] on button "OK" at bounding box center [562, 123] width 26 height 19
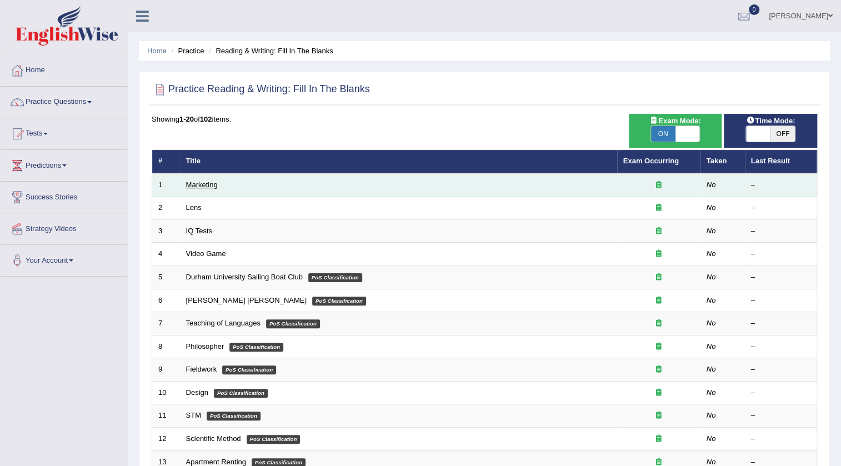
click at [210, 182] on link "Marketing" at bounding box center [202, 184] width 32 height 8
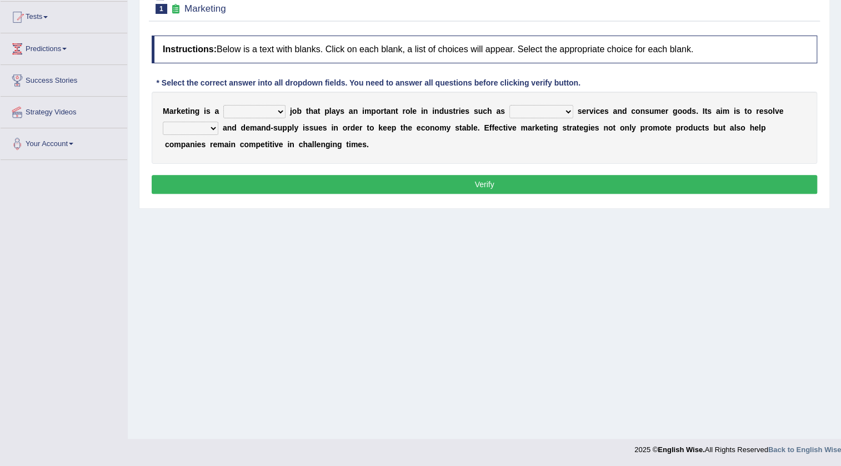
click at [269, 111] on select "professional flexible parochial descriptive" at bounding box center [254, 111] width 62 height 13
select select "flexible"
click at [223, 105] on select "professional flexible parochial descriptive" at bounding box center [254, 111] width 62 height 13
click at [563, 109] on select "civil financial conventional foremost" at bounding box center [541, 111] width 64 height 13
select select "conventional"
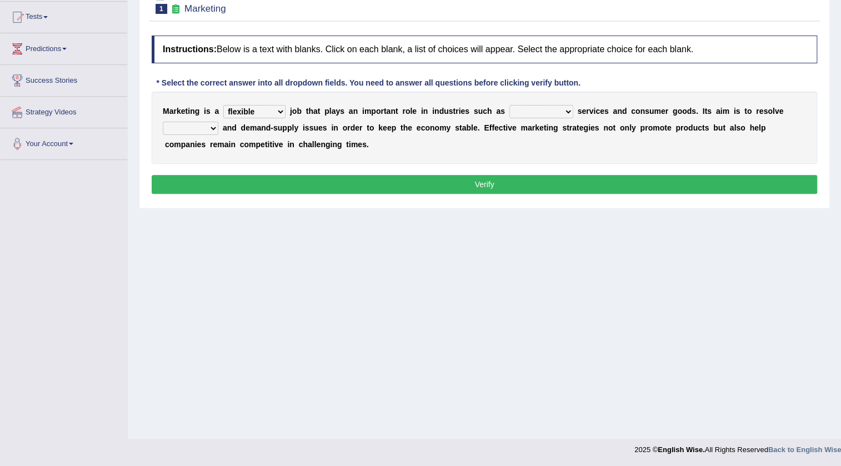
click at [509, 105] on select "civil financial conventional foremost" at bounding box center [541, 111] width 64 height 13
click at [210, 127] on select "imbalance excess symmetry budget" at bounding box center [191, 128] width 56 height 13
select select "excess"
click at [163, 122] on select "imbalance excess symmetry budget" at bounding box center [191, 128] width 56 height 13
click at [475, 183] on button "Verify" at bounding box center [484, 184] width 665 height 19
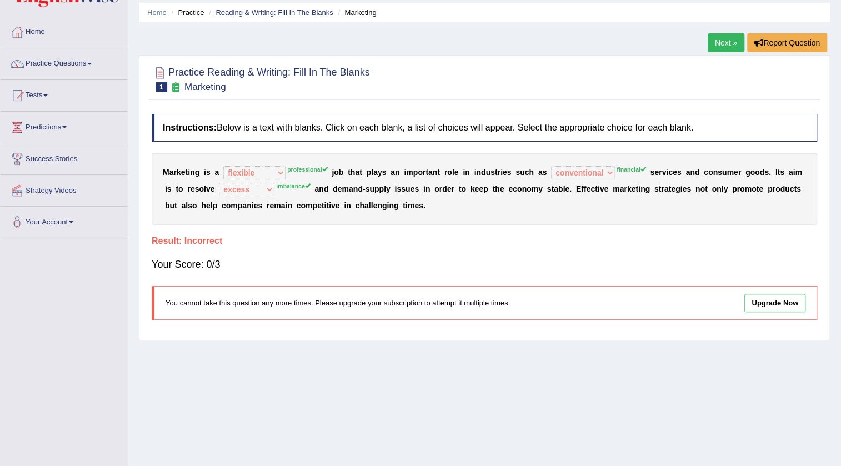
scroll to position [16, 0]
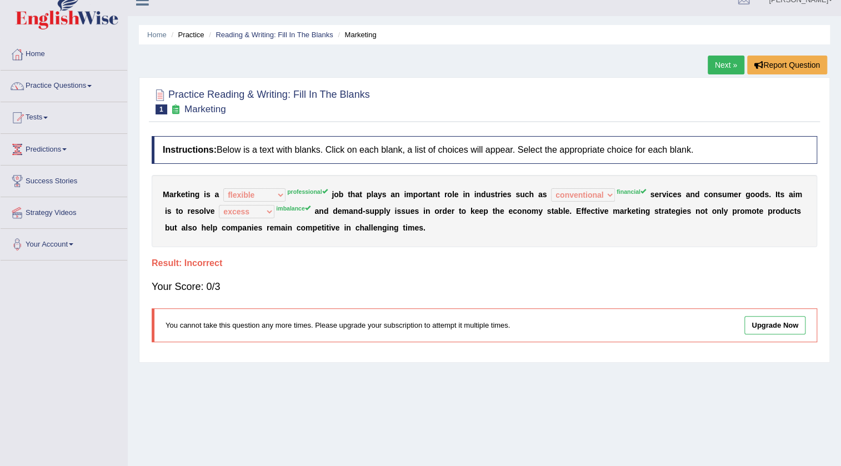
click at [722, 64] on link "Next »" at bounding box center [725, 65] width 37 height 19
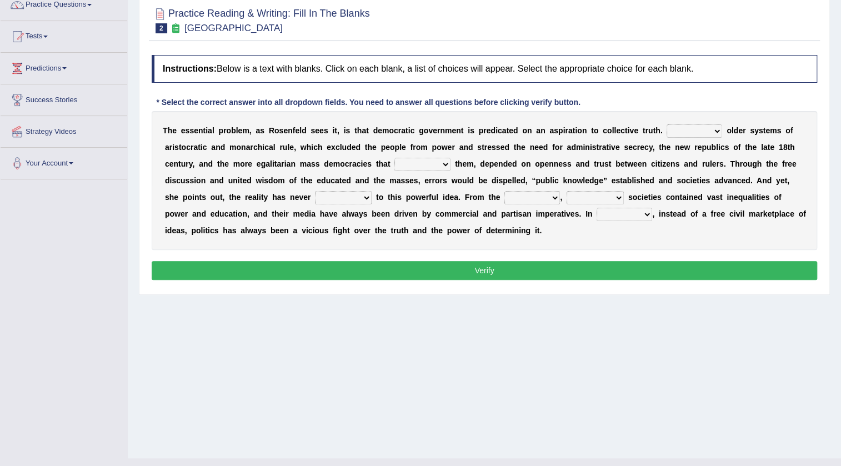
scroll to position [101, 0]
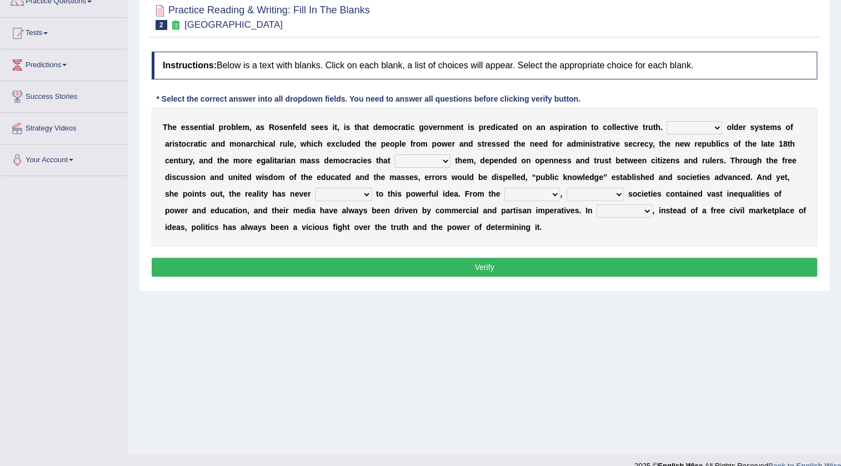
click at [717, 123] on select "Like Unlike Likely Safely" at bounding box center [694, 127] width 56 height 13
click at [666, 121] on select "Like Unlike Likely Safely" at bounding box center [694, 127] width 56 height 13
click at [689, 127] on select "Like Unlike Likely Safely" at bounding box center [694, 127] width 56 height 13
select select "Unlike"
click at [666, 121] on select "Like Unlike Likely Safely" at bounding box center [694, 127] width 56 height 13
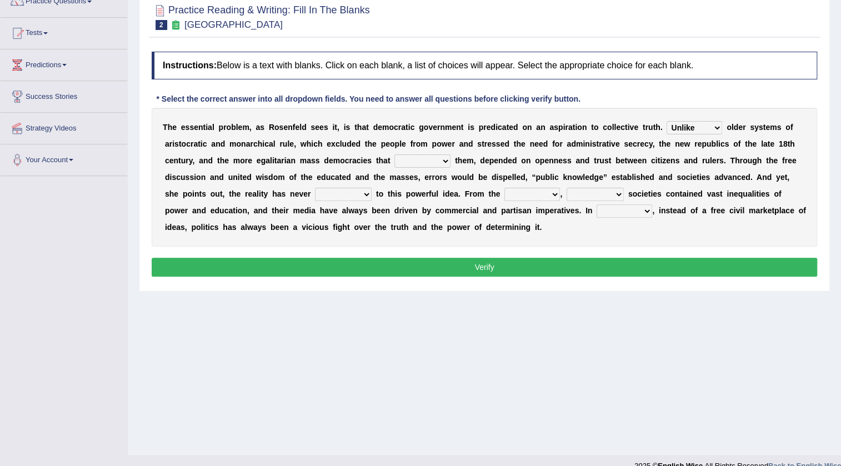
click at [331, 142] on b "x" at bounding box center [333, 143] width 4 height 9
click at [434, 164] on select "readed grated succeeded printed" at bounding box center [422, 160] width 56 height 13
select select "succeeded"
click at [394, 154] on select "readed grated succeeded printed" at bounding box center [422, 160] width 56 height 13
click at [365, 189] on select "saved up stood up brought up lived up" at bounding box center [343, 194] width 57 height 13
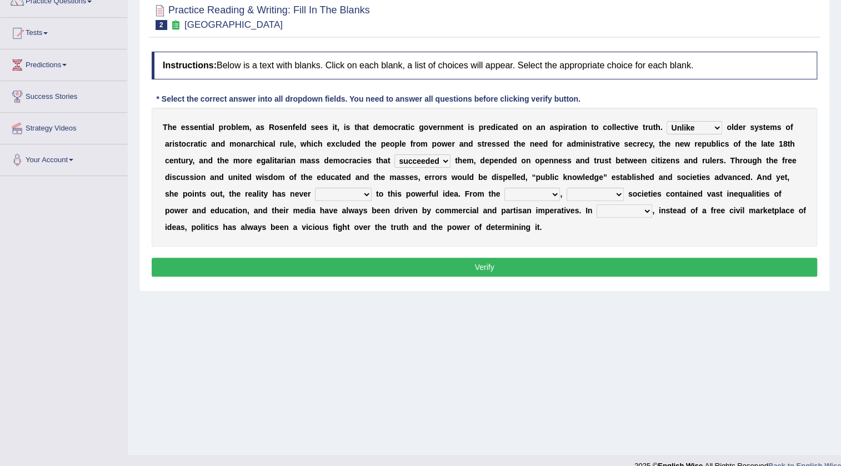
select select "lived up"
click at [315, 188] on select "saved up stood up brought up lived up" at bounding box center [343, 194] width 57 height 13
click at [540, 194] on select "outset ranged stood caught" at bounding box center [532, 194] width 56 height 13
select select "outset"
click at [504, 188] on select "outset ranged stood caught" at bounding box center [532, 194] width 56 height 13
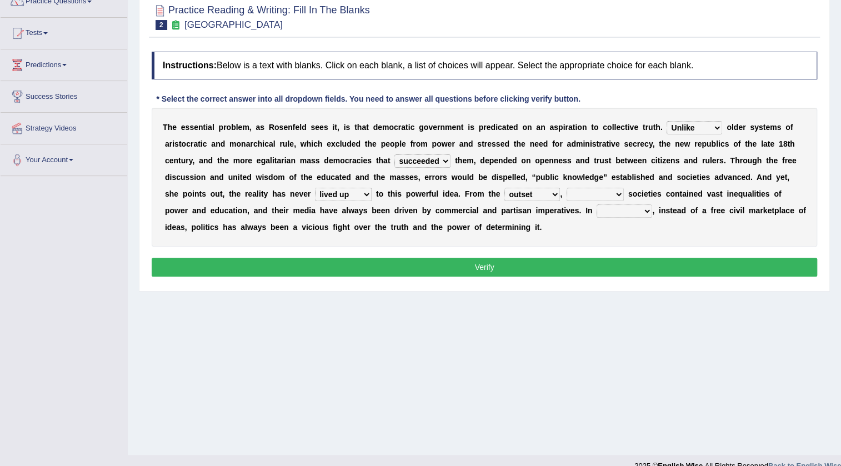
click at [589, 194] on select "freedom democratic media stilled" at bounding box center [594, 194] width 57 height 13
select select "democratic"
click at [566, 188] on select "freedom democratic media stilled" at bounding box center [594, 194] width 57 height 13
click at [621, 208] on select "power practice ideas fought" at bounding box center [624, 210] width 56 height 13
select select "practice"
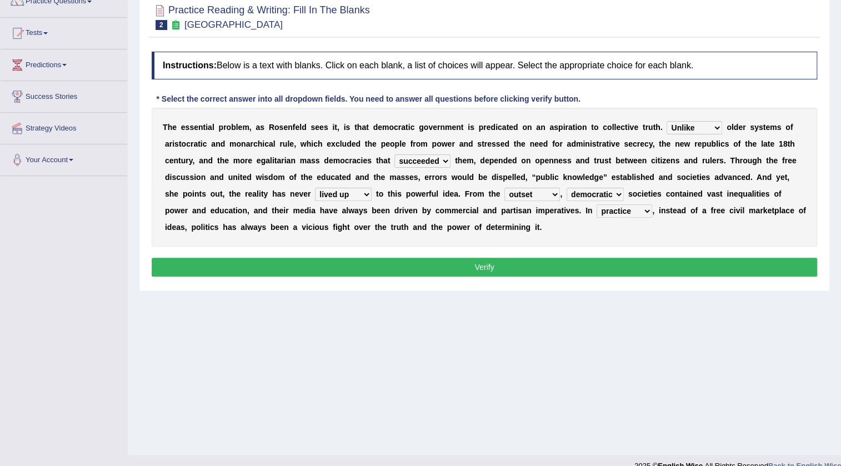
click at [596, 204] on select "power practice ideas fought" at bounding box center [624, 210] width 56 height 13
click at [620, 269] on button "Verify" at bounding box center [484, 267] width 665 height 19
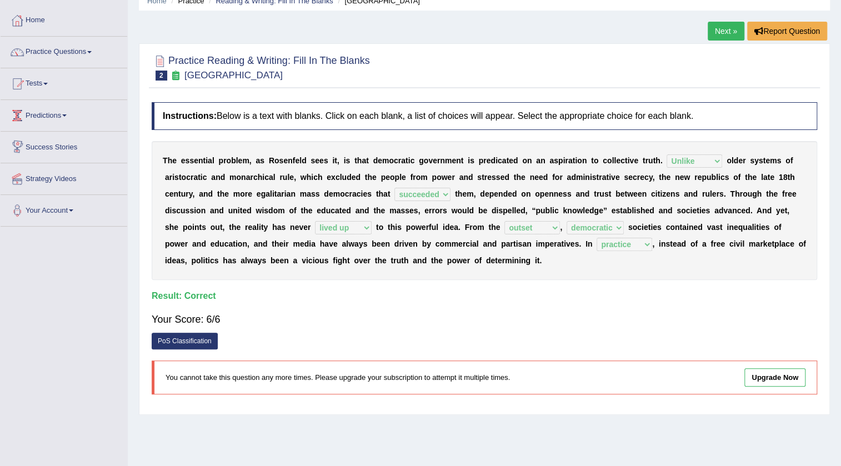
scroll to position [0, 0]
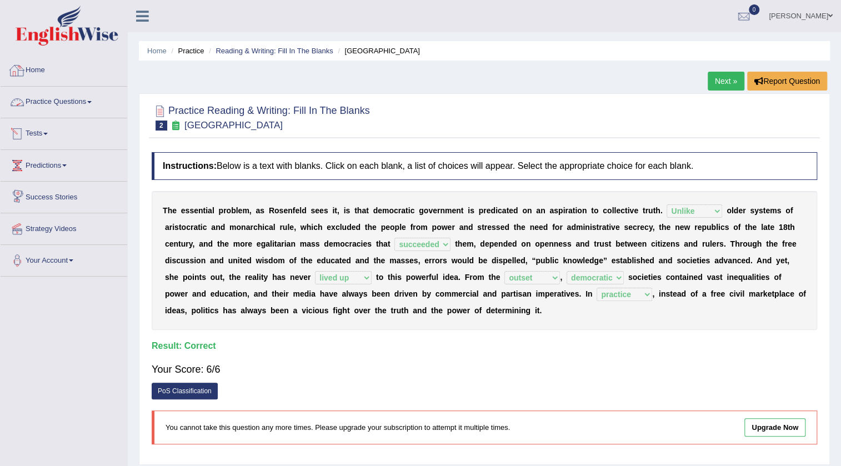
click at [64, 96] on link "Practice Questions" at bounding box center [64, 101] width 127 height 28
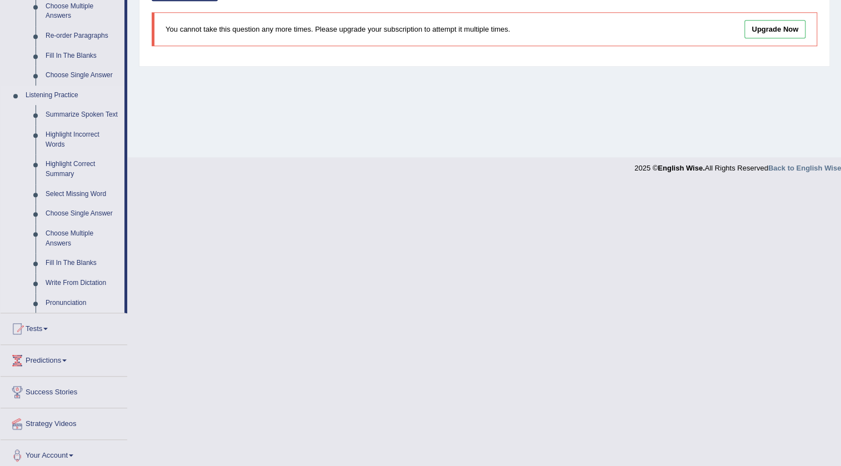
scroll to position [403, 0]
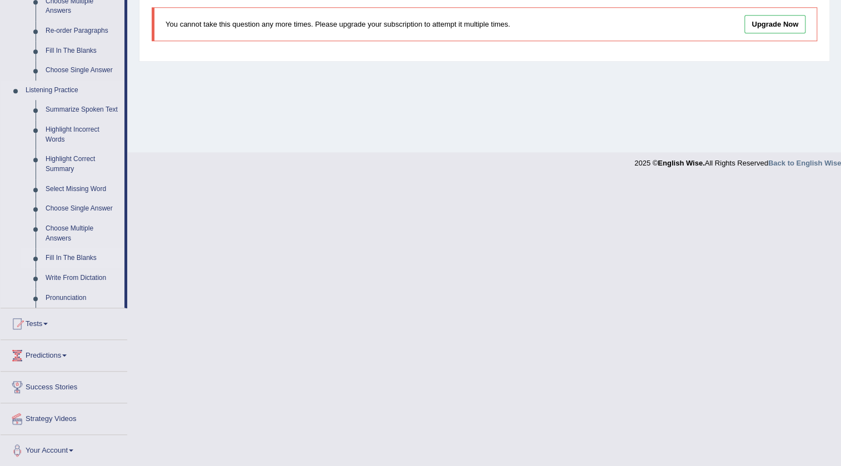
click at [74, 256] on link "Fill In The Blanks" at bounding box center [83, 258] width 84 height 20
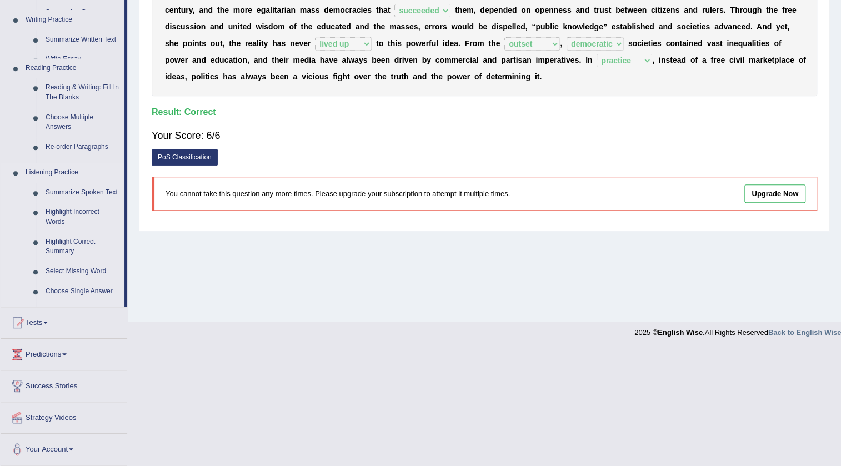
scroll to position [117, 0]
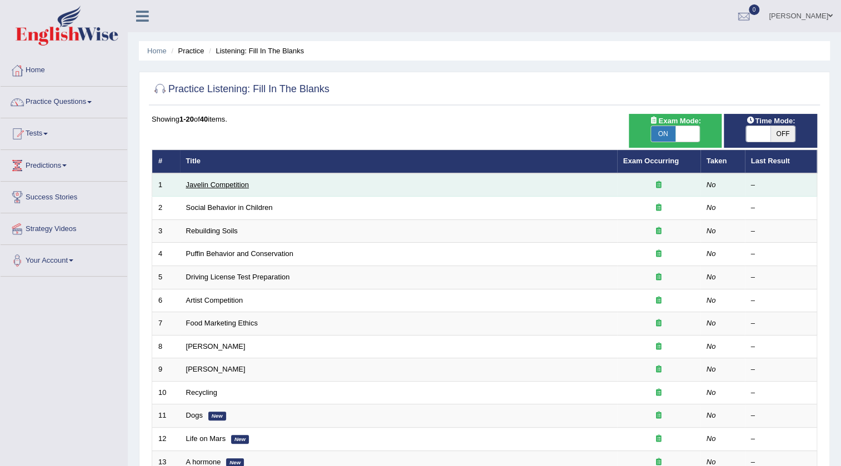
click at [239, 188] on link "Javelin Competition" at bounding box center [217, 184] width 63 height 8
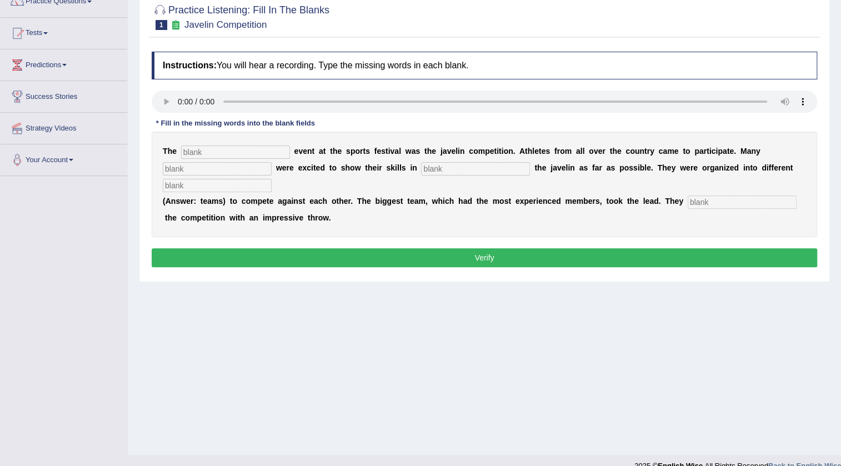
click at [197, 145] on input "text" at bounding box center [235, 151] width 109 height 13
click at [217, 153] on input "text" at bounding box center [235, 151] width 109 height 13
type input "Biggest"
click at [440, 170] on input "text" at bounding box center [475, 168] width 109 height 13
type input "thrown"
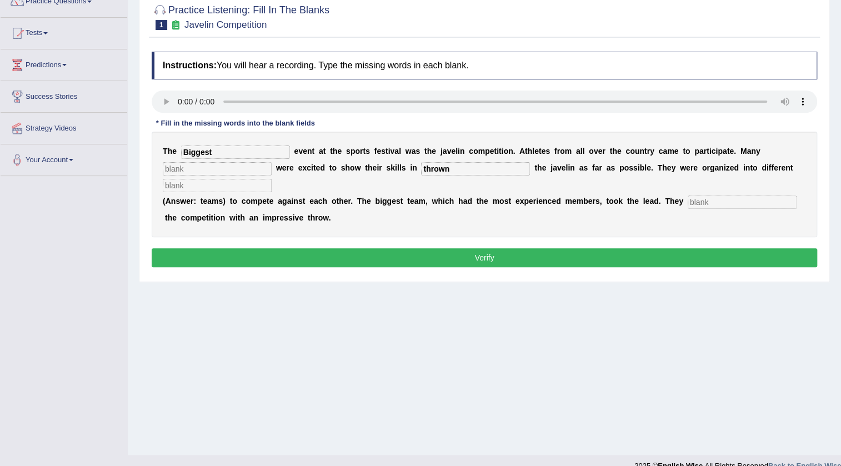
click at [204, 184] on input "text" at bounding box center [217, 185] width 109 height 13
type input "team"
click at [559, 255] on button "Verify" at bounding box center [484, 257] width 665 height 19
click at [538, 259] on button "Verify" at bounding box center [484, 257] width 665 height 19
click at [521, 261] on button "Verify" at bounding box center [484, 257] width 665 height 19
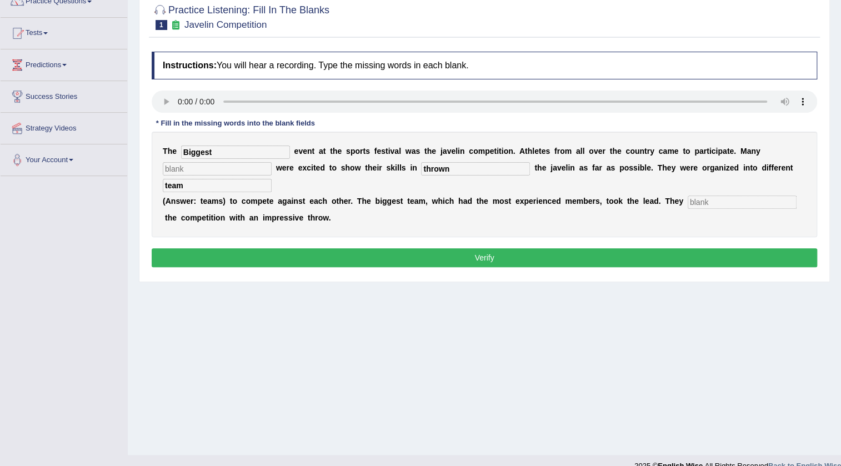
click at [254, 167] on input "text" at bounding box center [217, 168] width 109 height 13
type input "5"
click at [700, 197] on input "text" at bounding box center [741, 201] width 109 height 13
type input "2"
click at [499, 255] on button "Verify" at bounding box center [484, 257] width 665 height 19
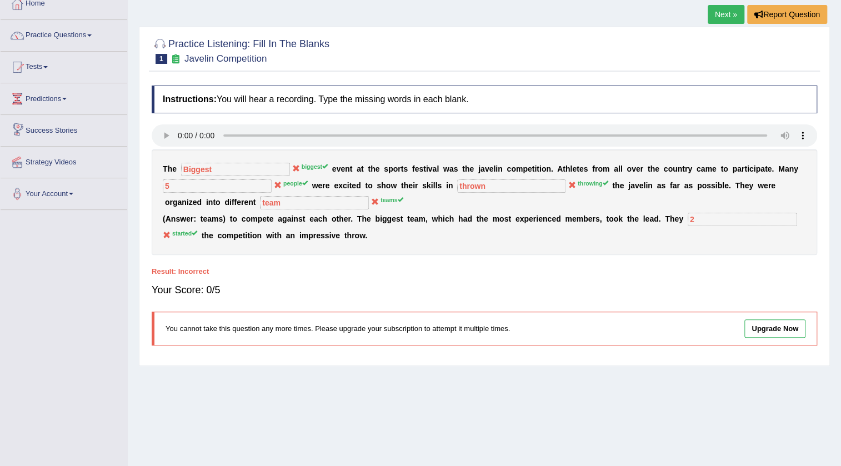
scroll to position [50, 0]
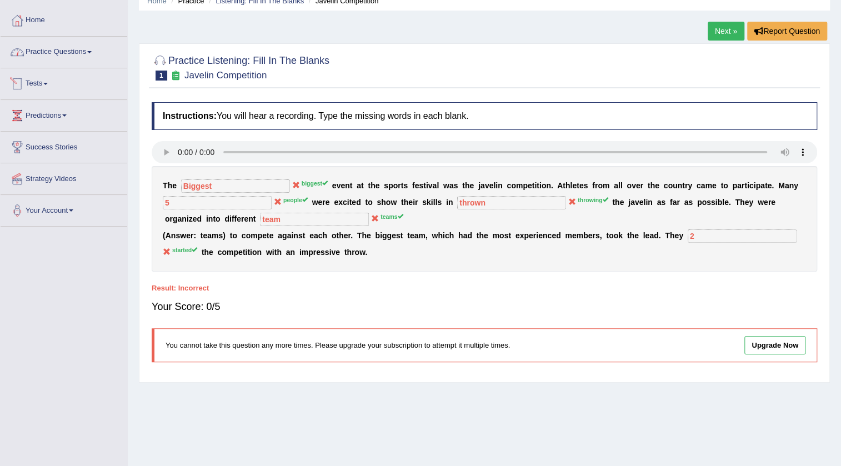
click at [63, 63] on link "Practice Questions" at bounding box center [64, 51] width 127 height 28
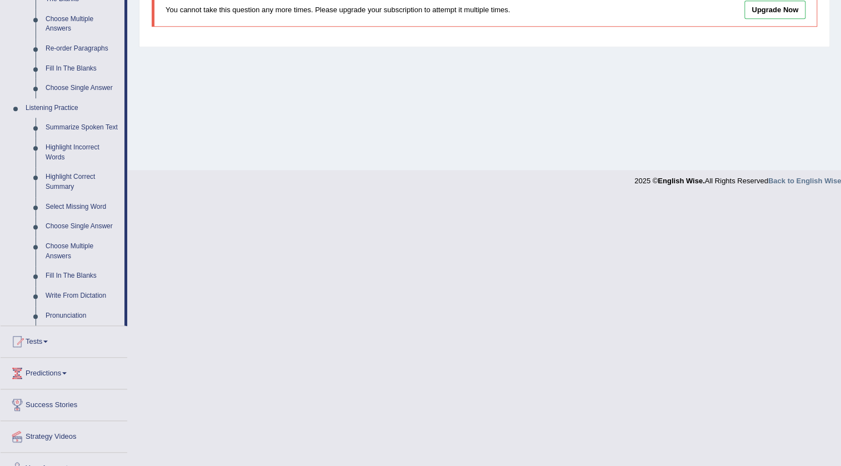
scroll to position [403, 0]
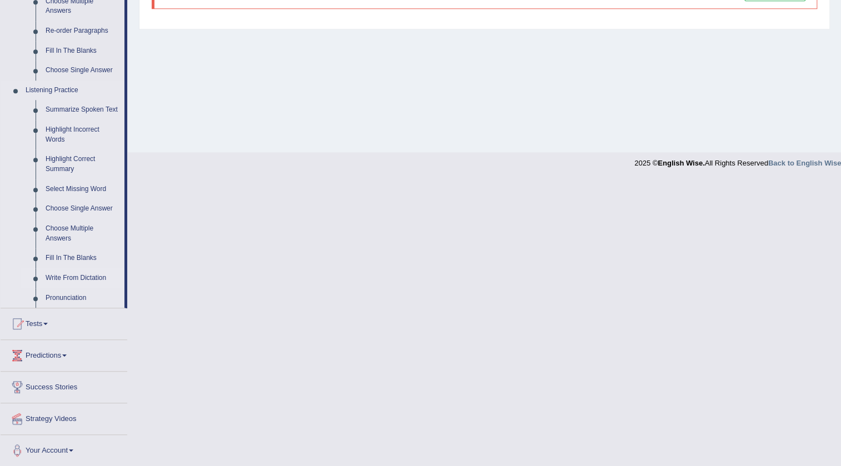
click at [76, 279] on link "Write From Dictation" at bounding box center [83, 278] width 84 height 20
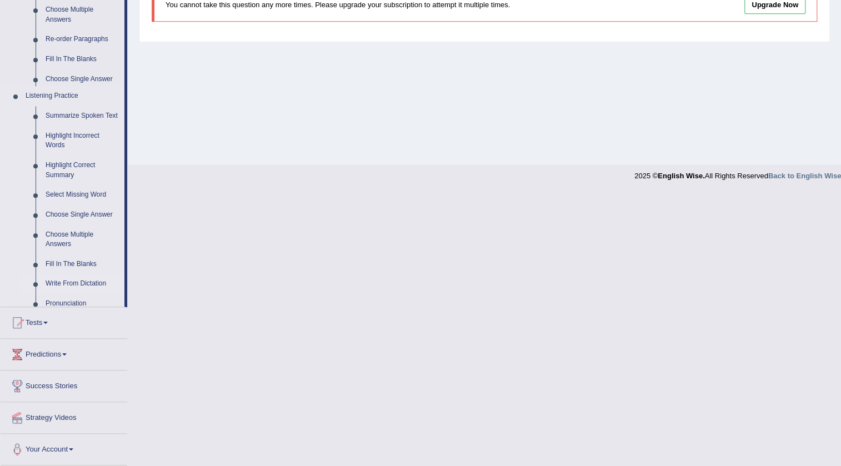
scroll to position [180, 0]
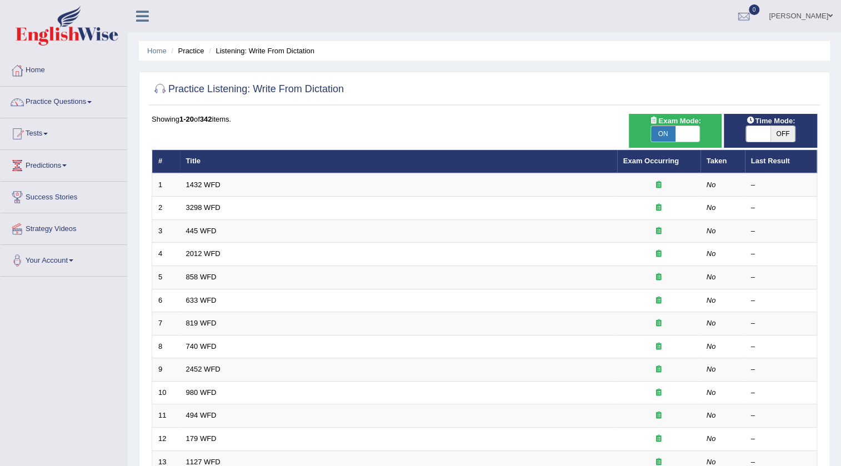
click at [785, 137] on span "OFF" at bounding box center [782, 134] width 24 height 16
checkbox input "true"
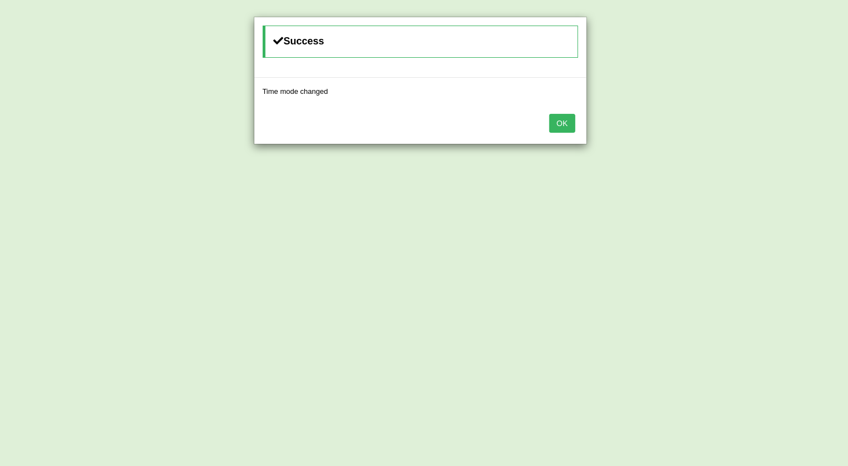
click at [564, 119] on button "OK" at bounding box center [562, 123] width 26 height 19
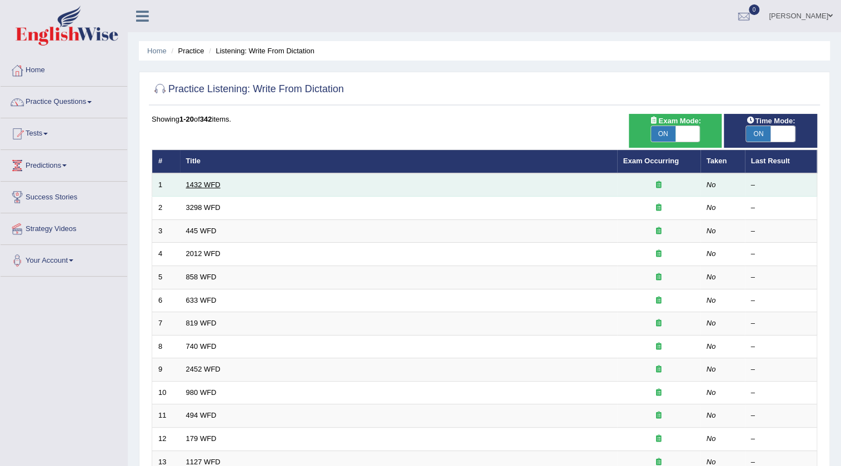
click at [212, 183] on link "1432 WFD" at bounding box center [203, 184] width 34 height 8
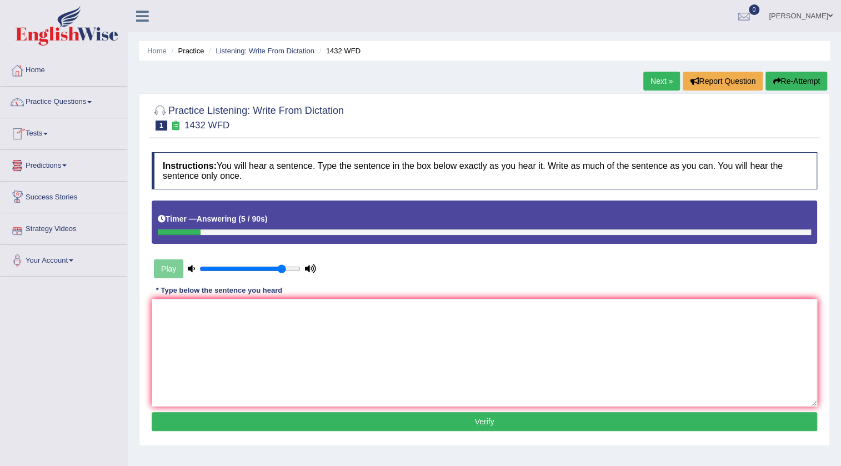
click at [165, 308] on textarea at bounding box center [484, 353] width 665 height 108
type textarea "The most phisically activity."
click at [605, 422] on button "Verify" at bounding box center [484, 421] width 665 height 19
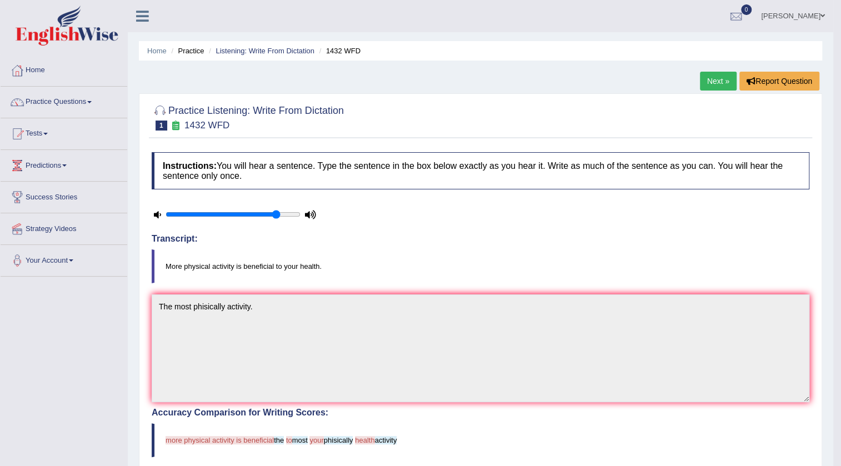
click at [710, 77] on link "Next »" at bounding box center [718, 81] width 37 height 19
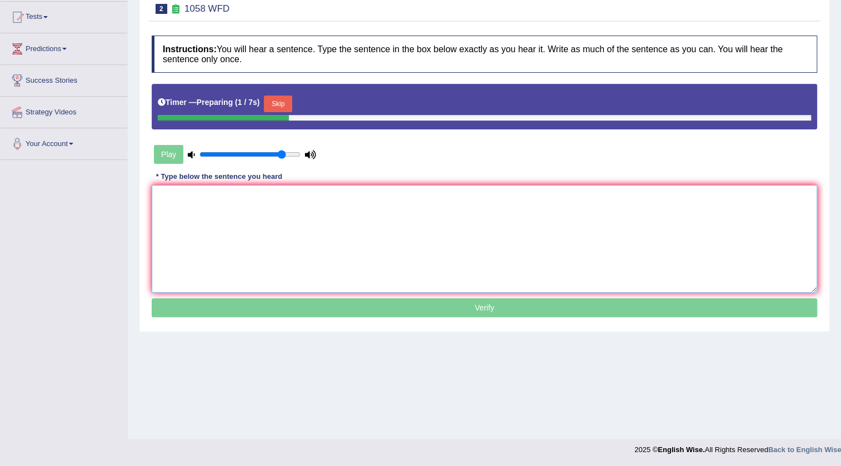
click at [172, 194] on textarea at bounding box center [484, 239] width 665 height 108
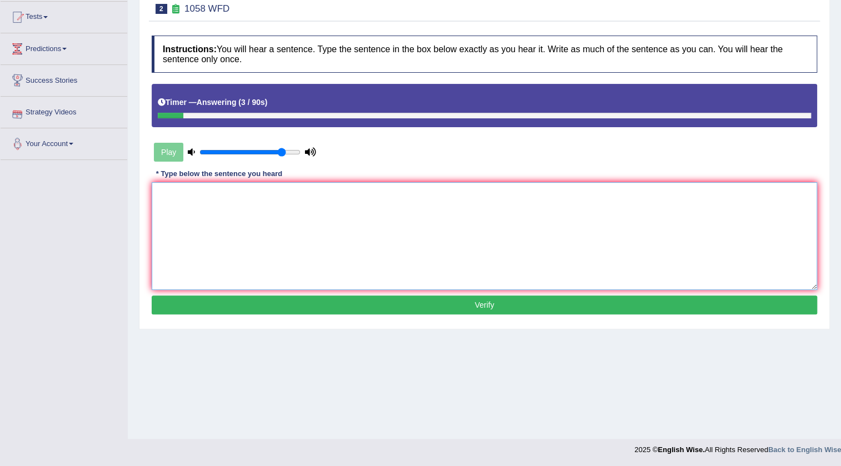
click at [178, 197] on textarea at bounding box center [484, 236] width 665 height 108
type textarea "The slills greatest is"
click at [549, 304] on button "Verify" at bounding box center [484, 304] width 665 height 19
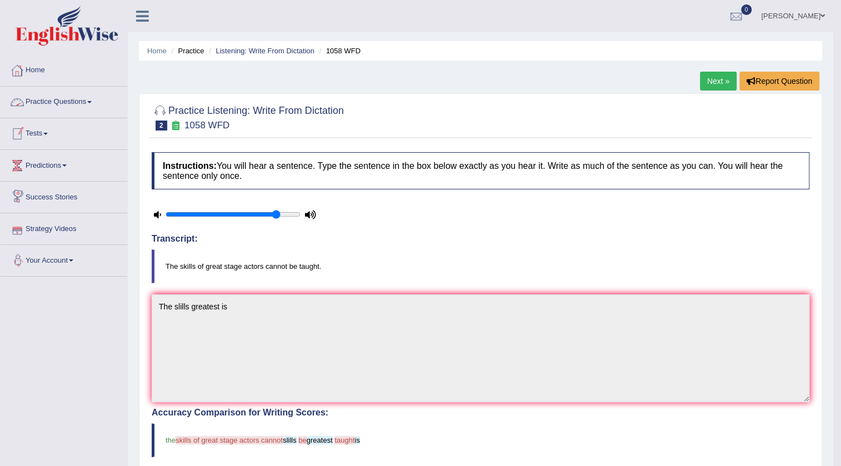
click at [91, 100] on link "Practice Questions" at bounding box center [64, 101] width 127 height 28
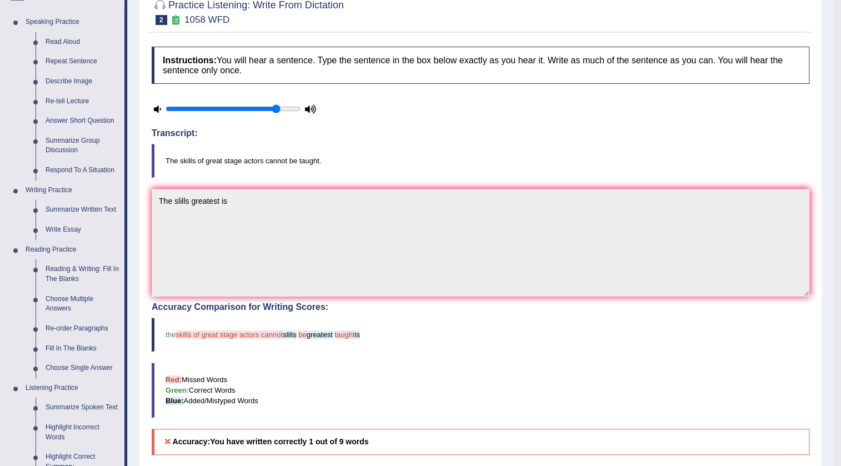
scroll to position [100, 0]
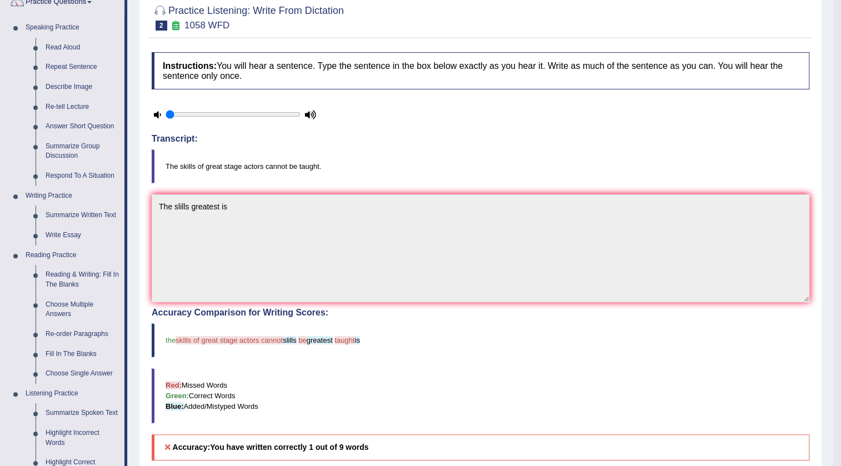
click at [167, 112] on input "range" at bounding box center [232, 114] width 135 height 9
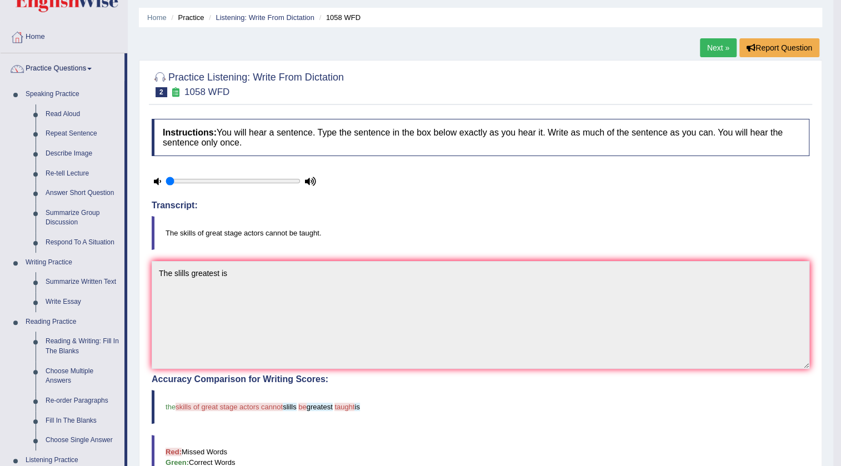
scroll to position [0, 0]
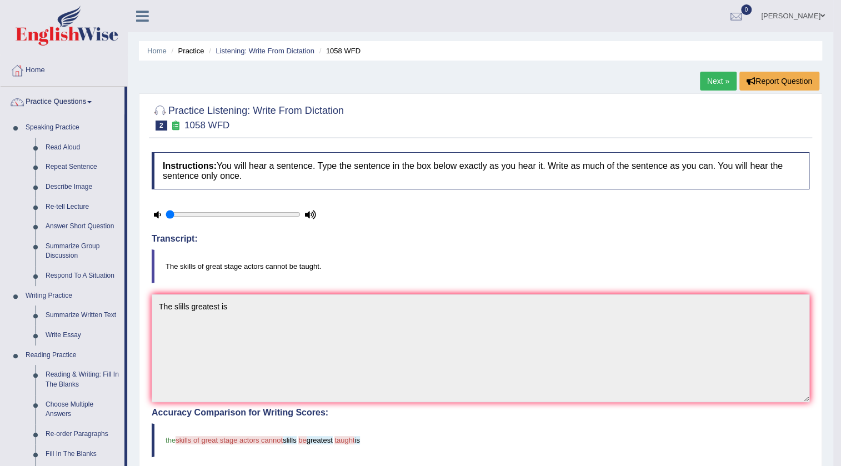
click at [155, 211] on icon at bounding box center [157, 214] width 7 height 7
click at [157, 218] on icon at bounding box center [157, 214] width 7 height 7
click at [254, 210] on input "range" at bounding box center [232, 214] width 135 height 9
click at [222, 214] on input "range" at bounding box center [232, 214] width 135 height 9
type input "0.7"
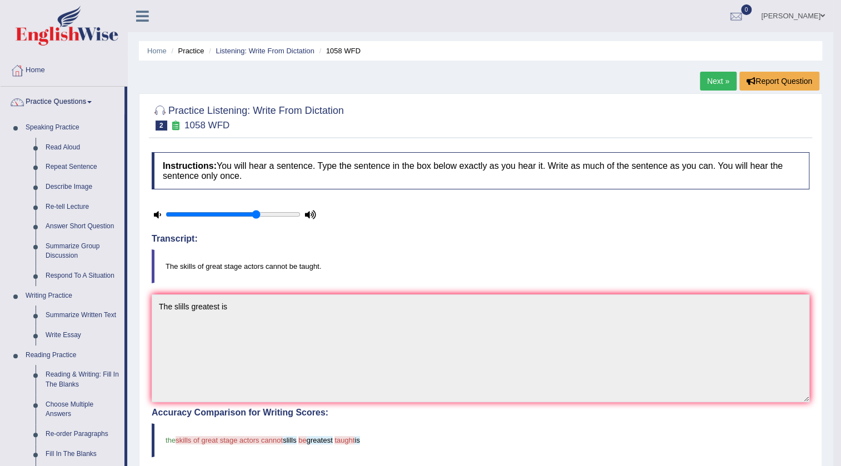
click at [254, 211] on input "range" at bounding box center [232, 214] width 135 height 9
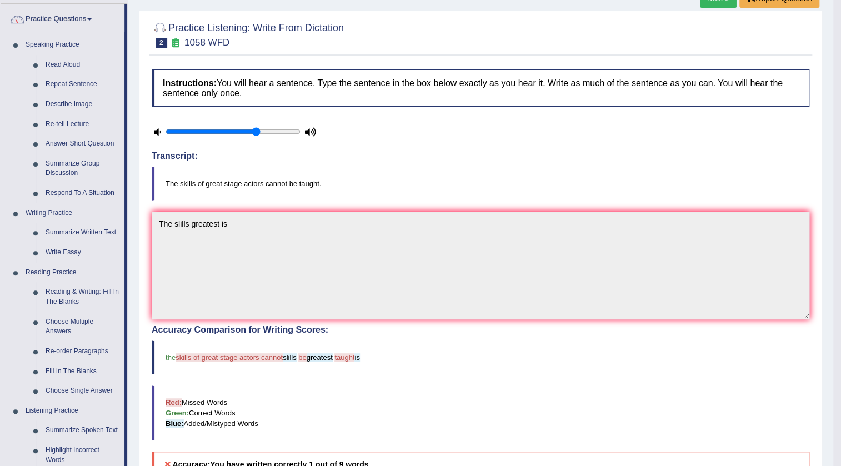
scroll to position [101, 0]
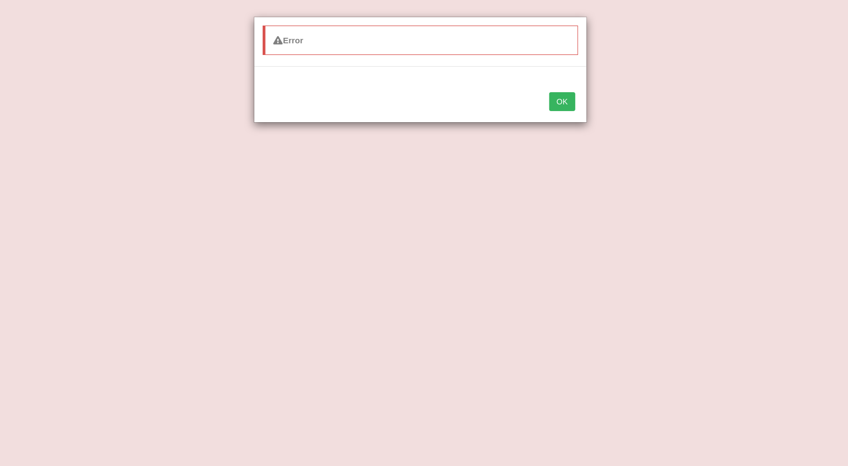
click at [570, 108] on button "OK" at bounding box center [562, 101] width 26 height 19
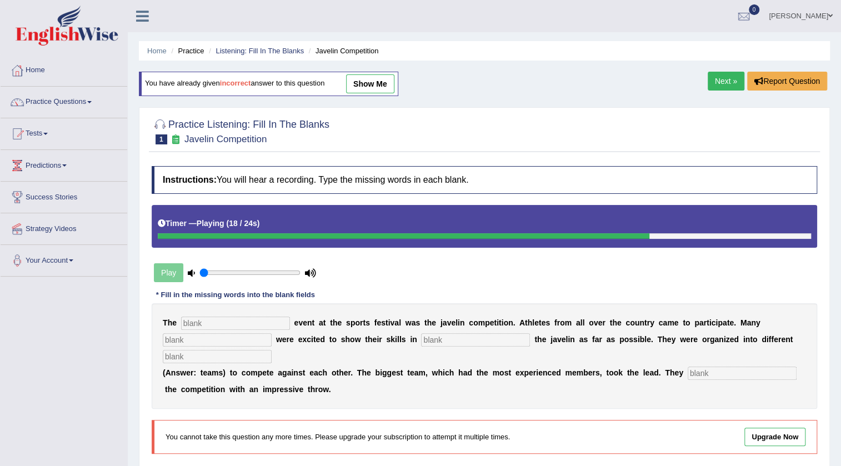
type input "0.05"
click at [205, 272] on input "range" at bounding box center [249, 272] width 101 height 9
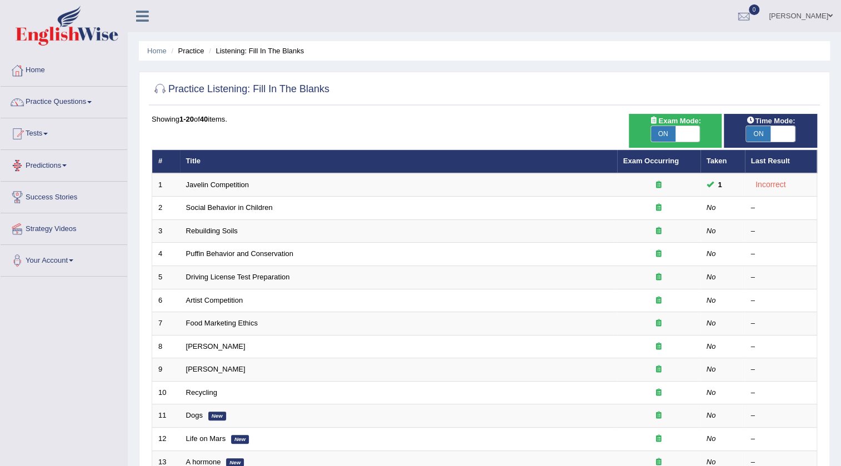
click at [91, 100] on link "Practice Questions" at bounding box center [64, 101] width 127 height 28
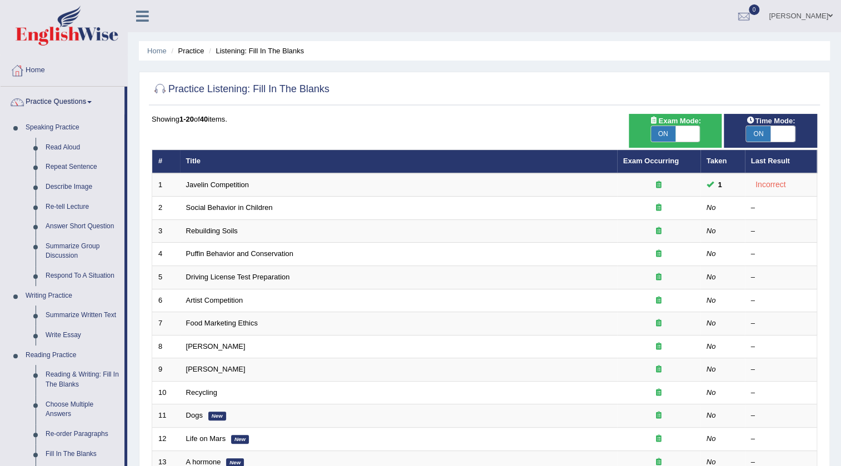
click at [826, 14] on link "Aryan lodhi" at bounding box center [800, 14] width 81 height 29
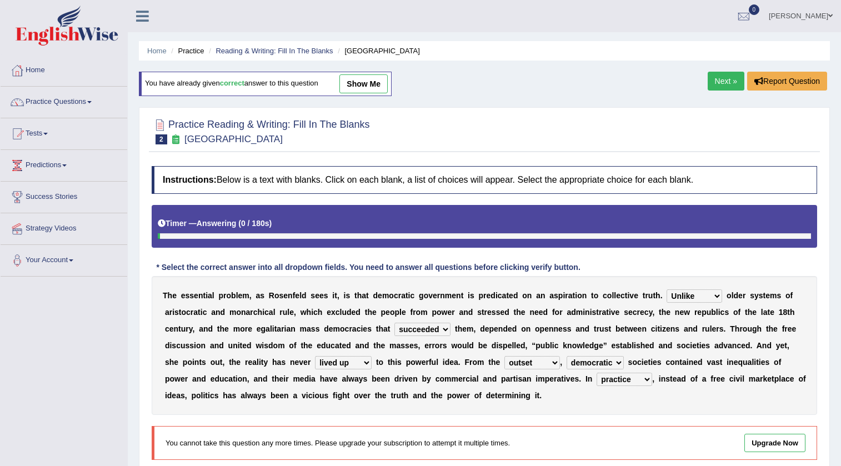
select select "Unlike"
select select "succeeded"
select select "lived up"
select select "outset"
select select "democratic"
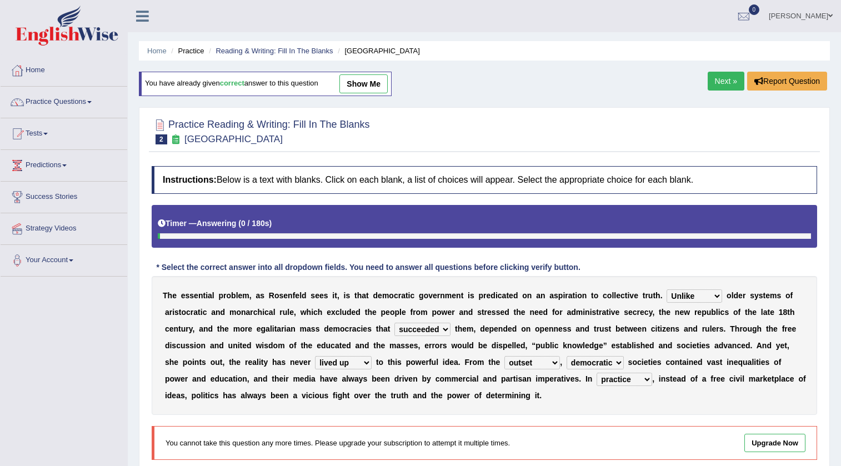
select select "practice"
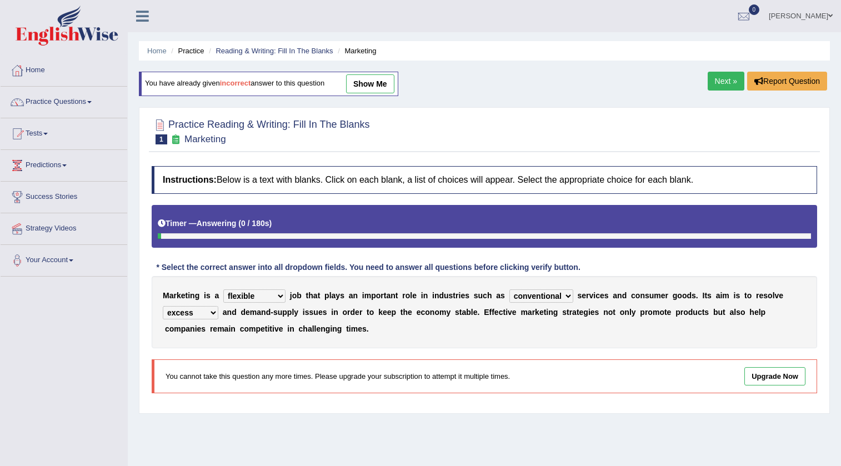
select select "flexible"
select select "conventional"
select select "excess"
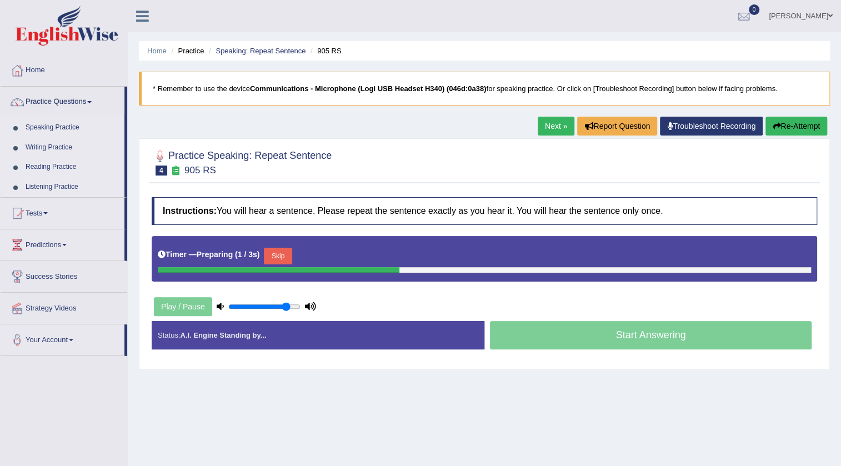
scroll to position [117, 0]
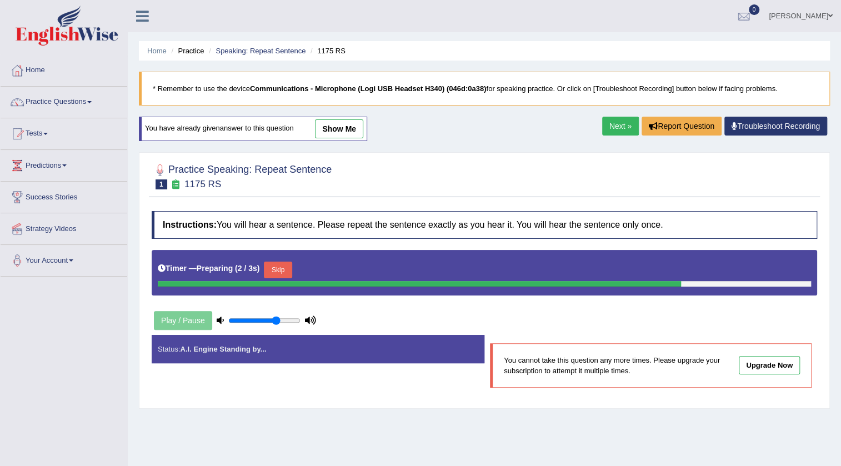
click at [828, 12] on span at bounding box center [830, 15] width 4 height 7
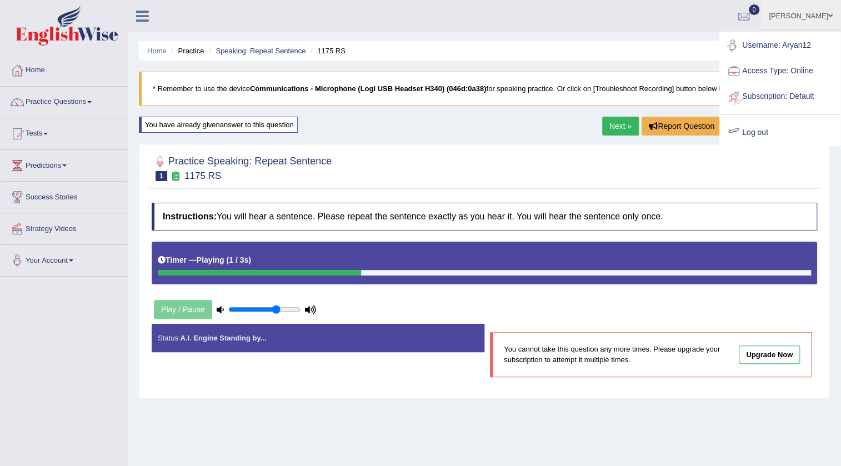
click at [764, 132] on link "Log out" at bounding box center [780, 133] width 120 height 26
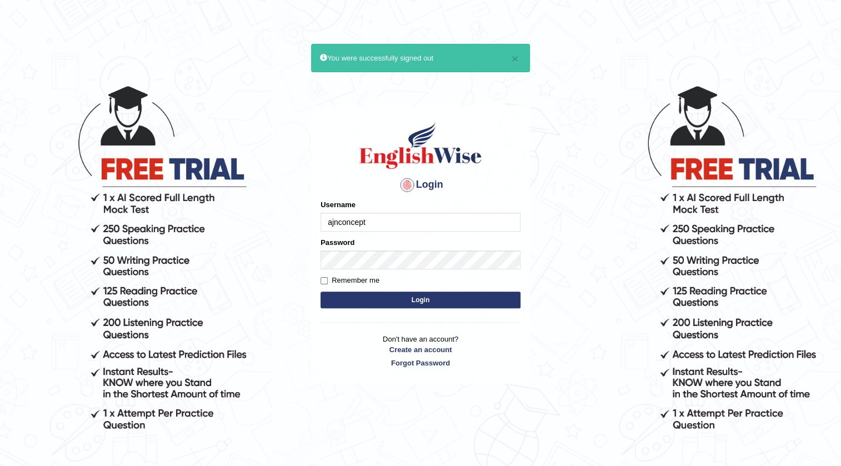
type input "ajnconcept"
click at [423, 299] on button "Login" at bounding box center [420, 300] width 200 height 17
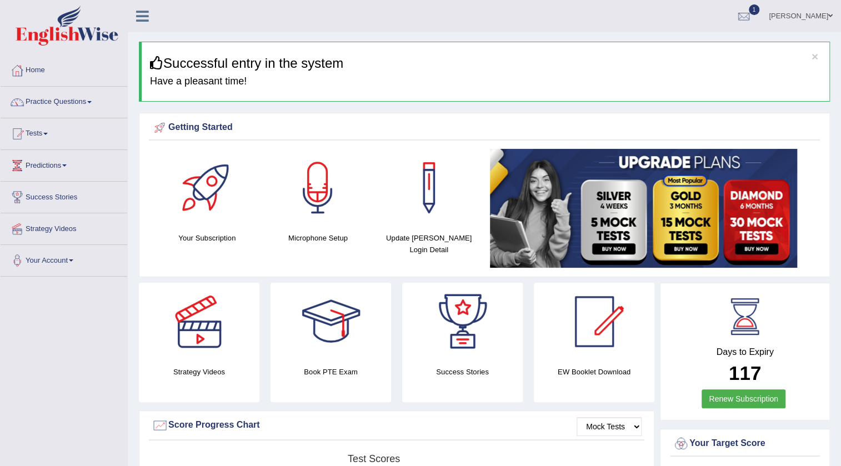
click at [91, 101] on span at bounding box center [89, 102] width 4 height 2
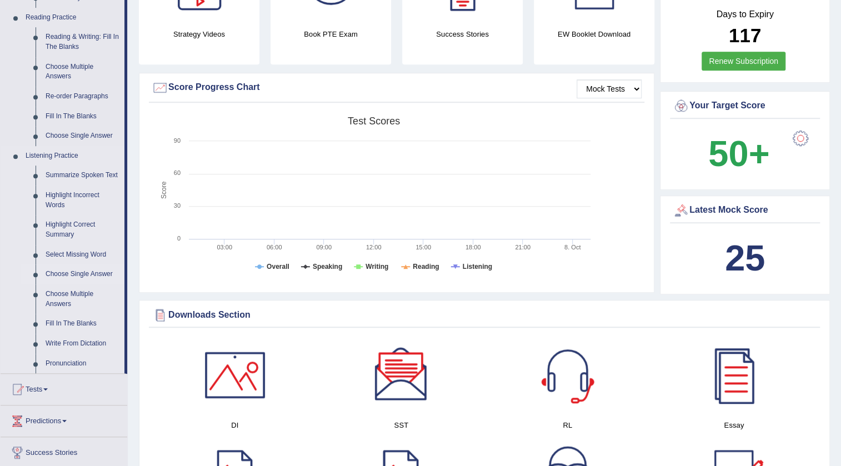
scroll to position [353, 0]
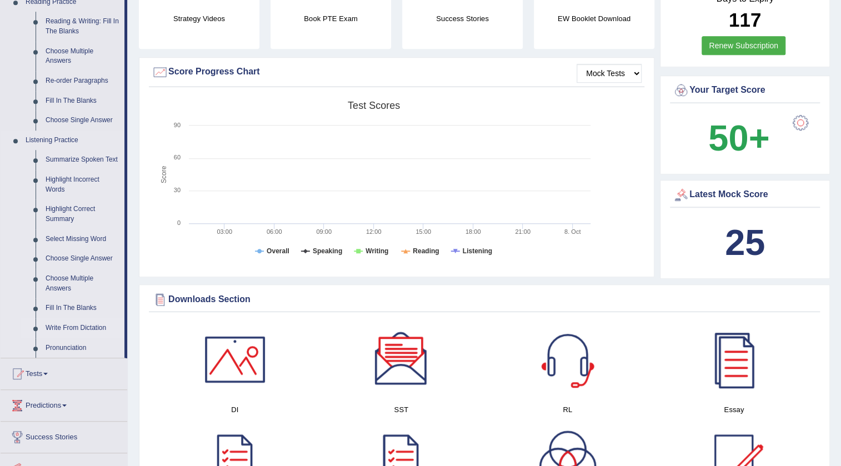
click at [71, 328] on link "Write From Dictation" at bounding box center [83, 328] width 84 height 20
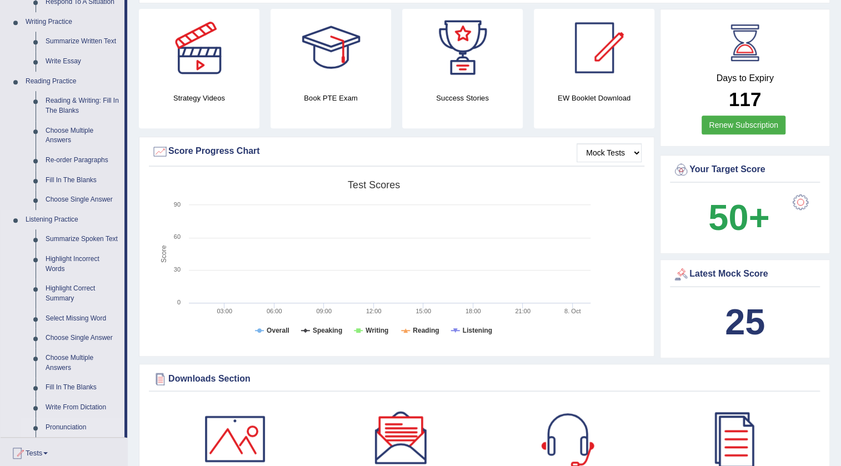
scroll to position [282, 0]
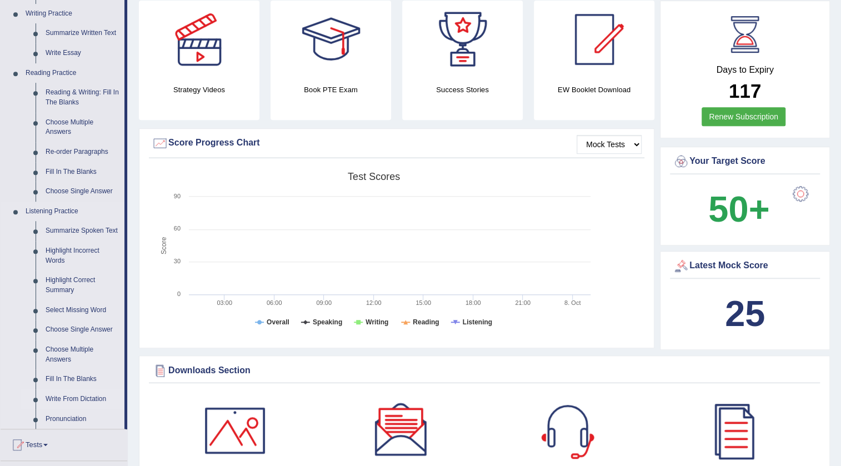
click at [88, 397] on link "Write From Dictation" at bounding box center [83, 399] width 84 height 20
click at [33, 404] on li "Write From Dictation" at bounding box center [73, 399] width 104 height 20
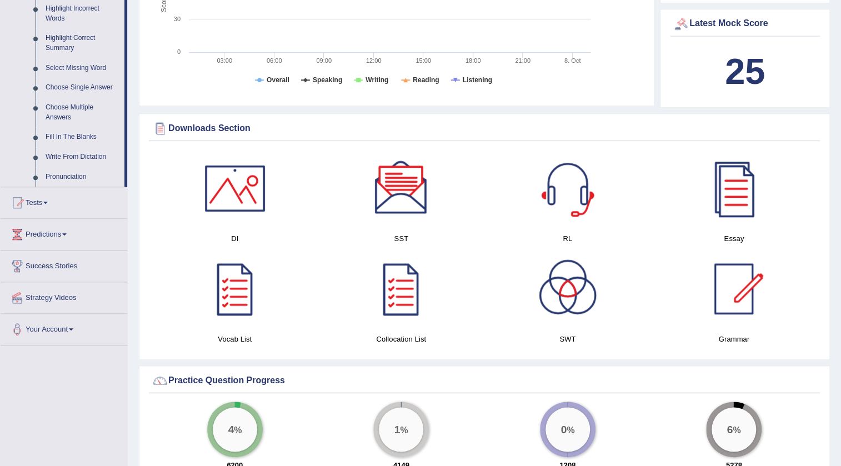
scroll to position [534, 0]
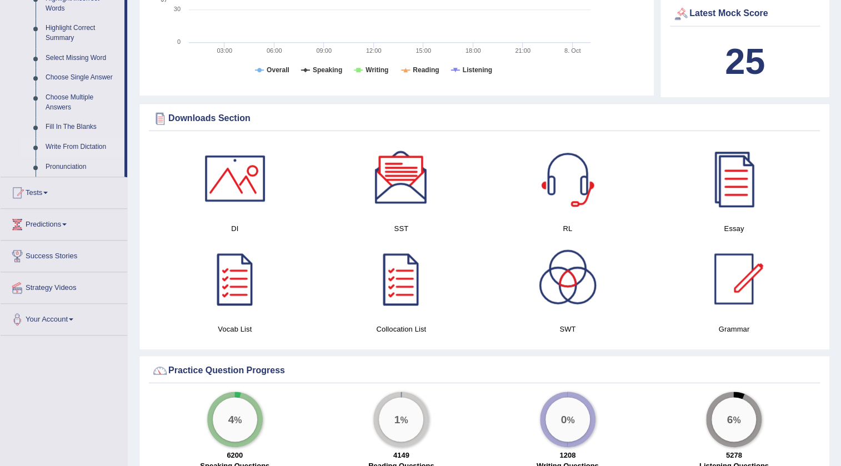
click at [38, 148] on li "Write From Dictation" at bounding box center [73, 147] width 104 height 20
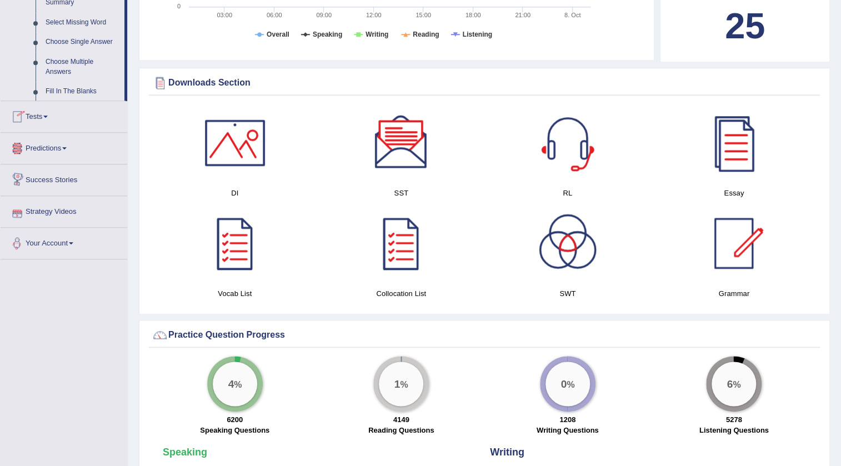
scroll to position [713, 0]
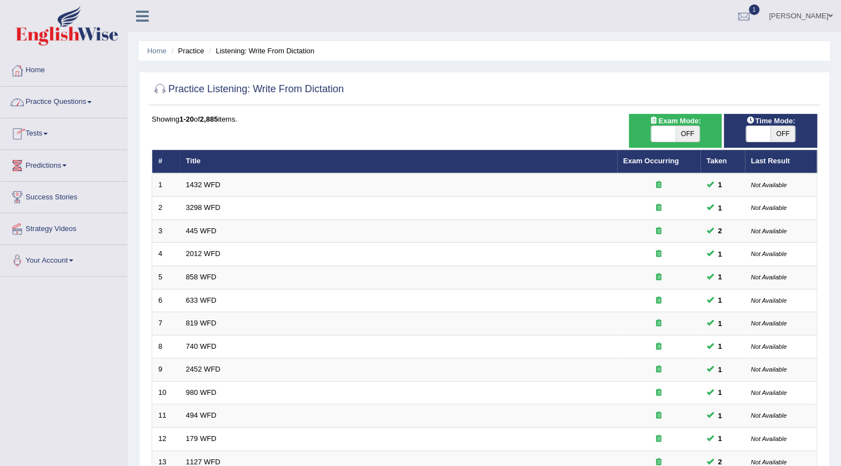
click at [91, 104] on link "Practice Questions" at bounding box center [64, 101] width 127 height 28
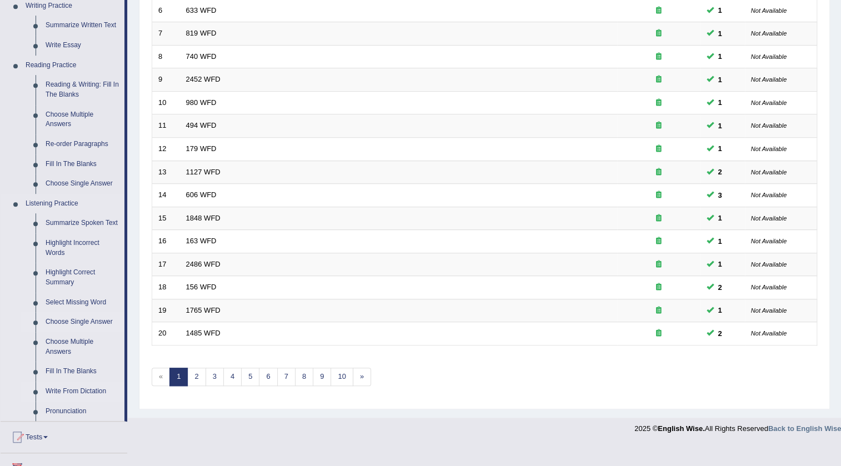
scroll to position [303, 0]
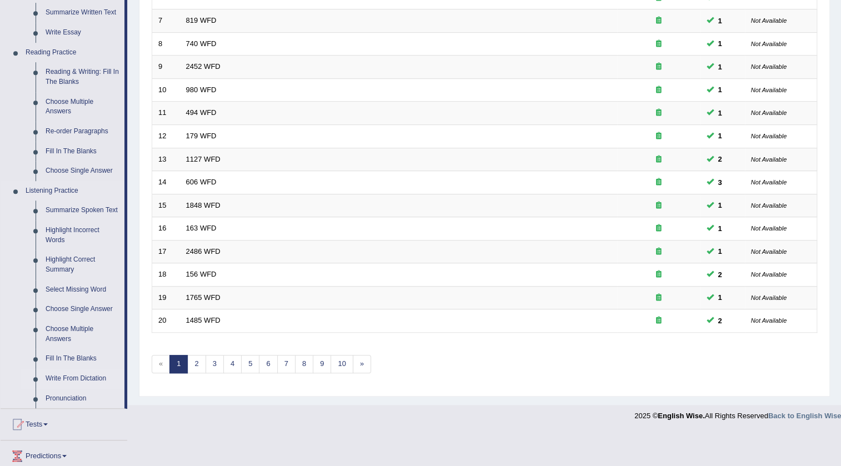
click at [36, 380] on li "Write From Dictation" at bounding box center [73, 379] width 104 height 20
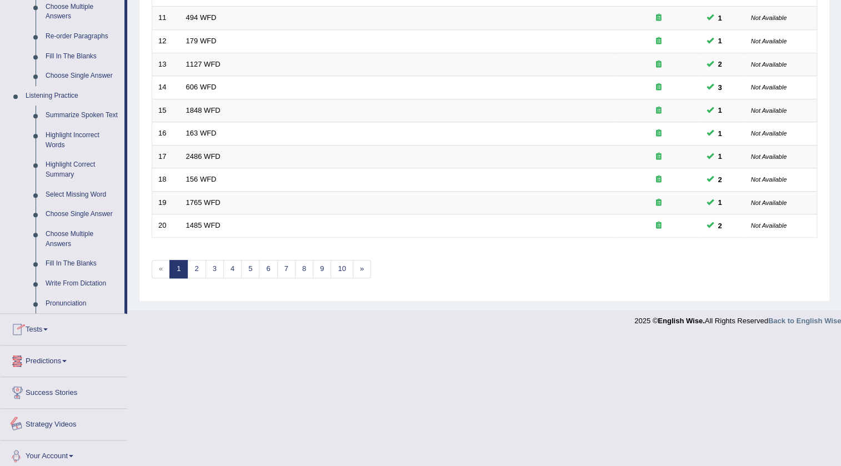
scroll to position [403, 0]
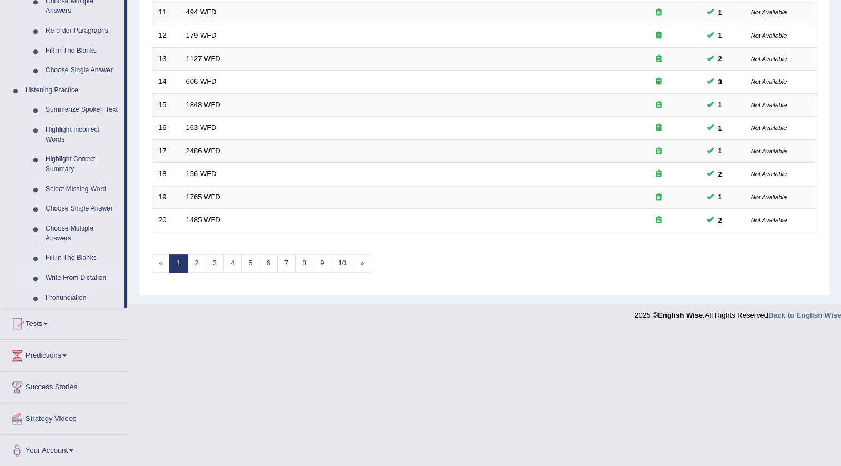
click at [38, 281] on li "Write From Dictation" at bounding box center [73, 278] width 104 height 20
